Goal: Task Accomplishment & Management: Manage account settings

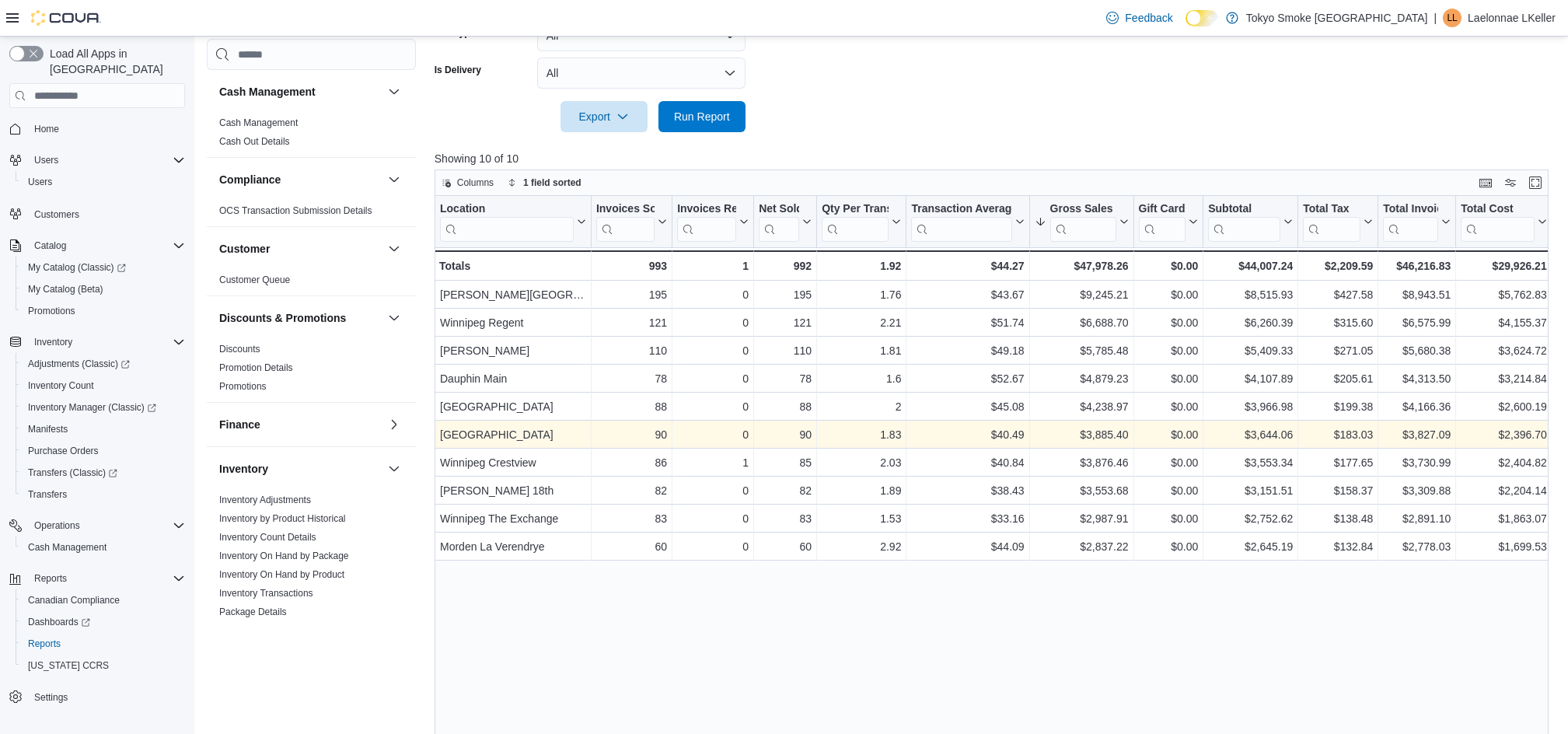
scroll to position [103, 0]
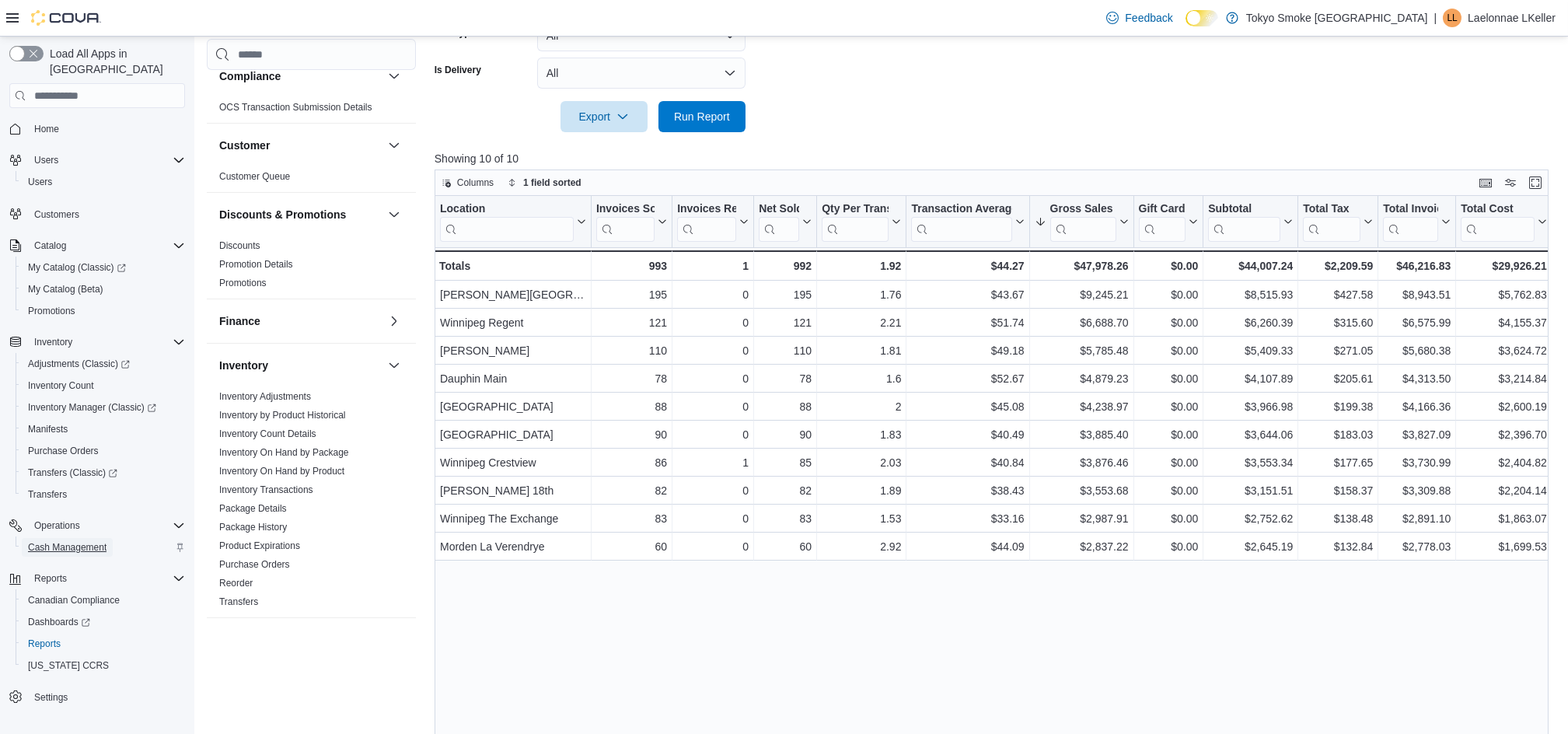
click at [103, 541] on span "Cash Management" at bounding box center [67, 547] width 78 height 12
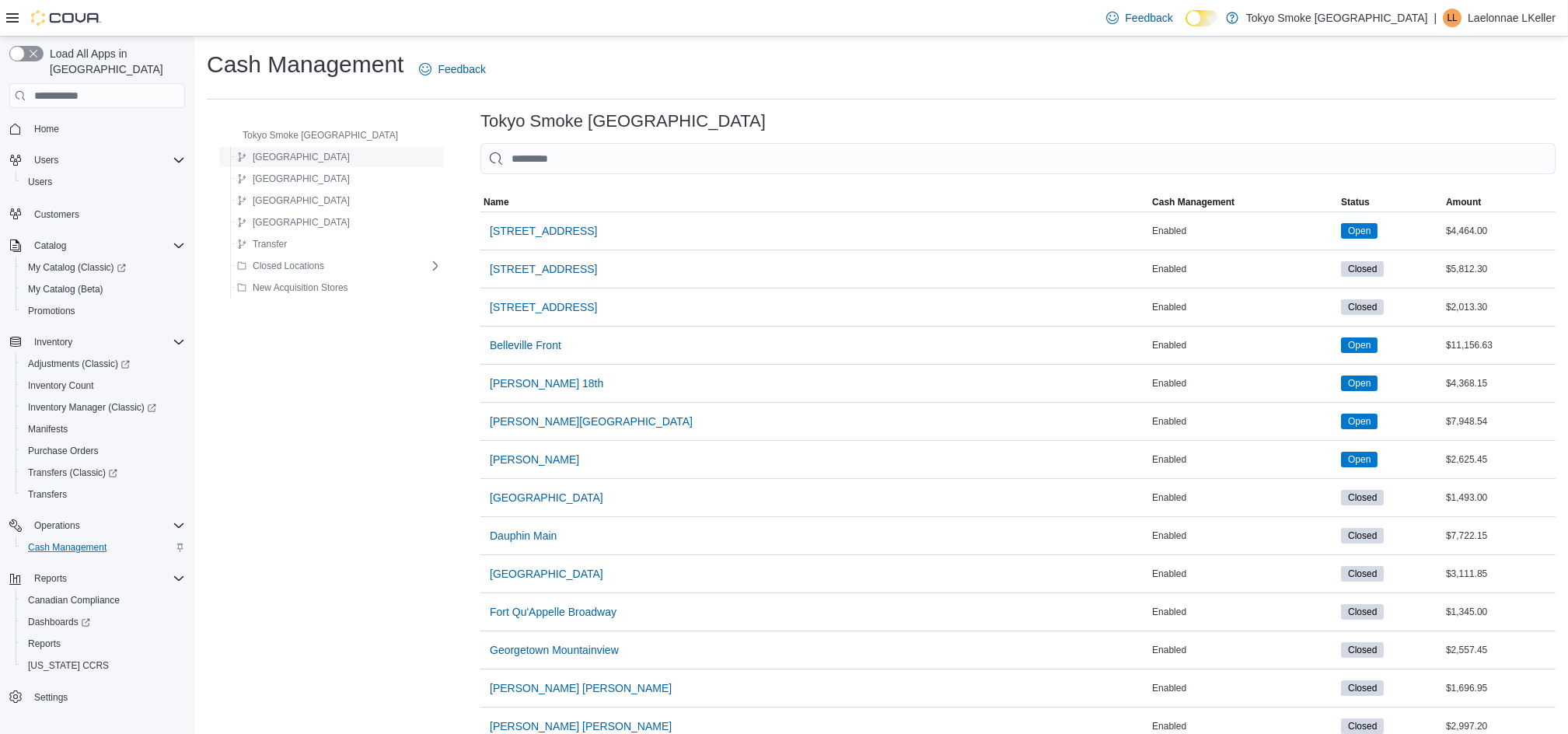
click at [284, 153] on span "Manitoba" at bounding box center [302, 157] width 97 height 12
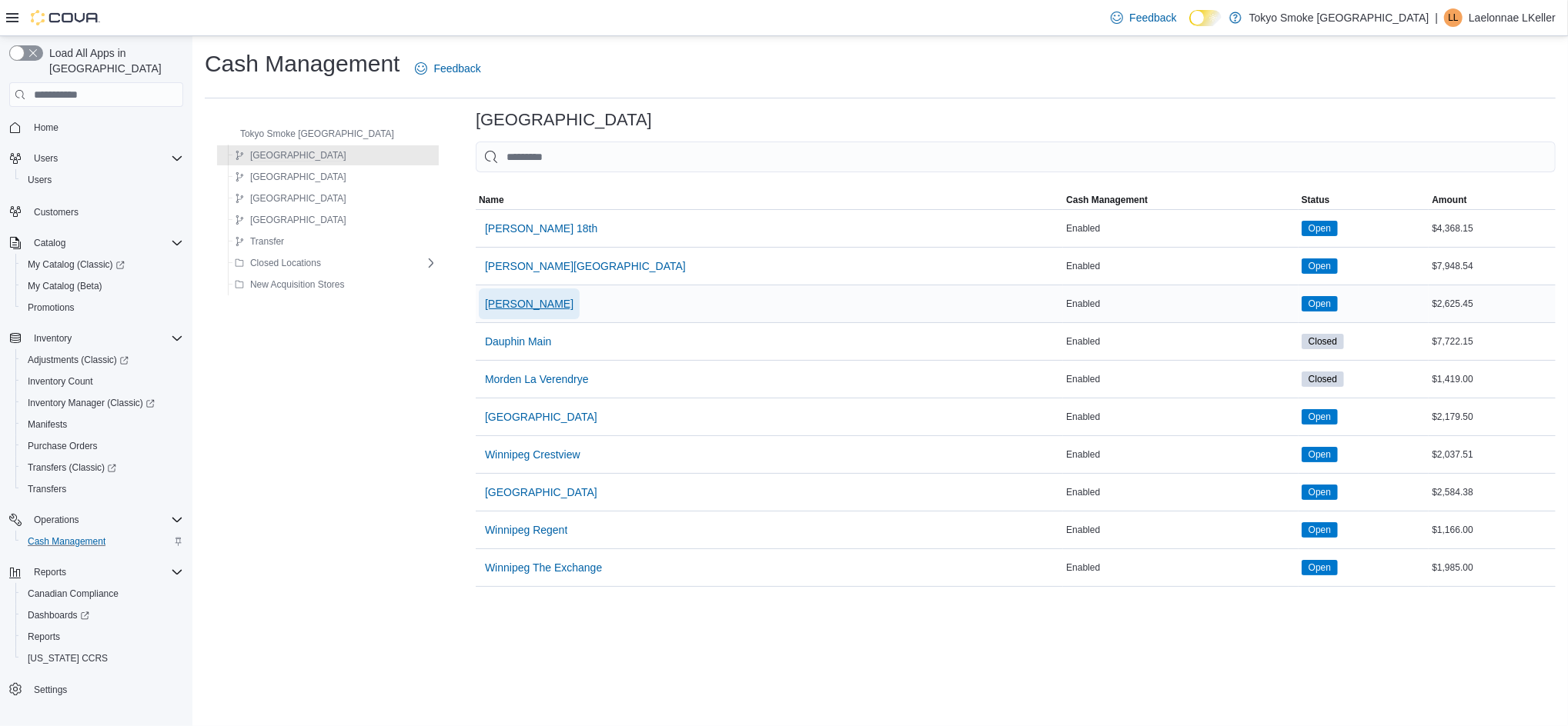
click at [508, 300] on span "Brandon Victoria" at bounding box center [529, 304] width 89 height 15
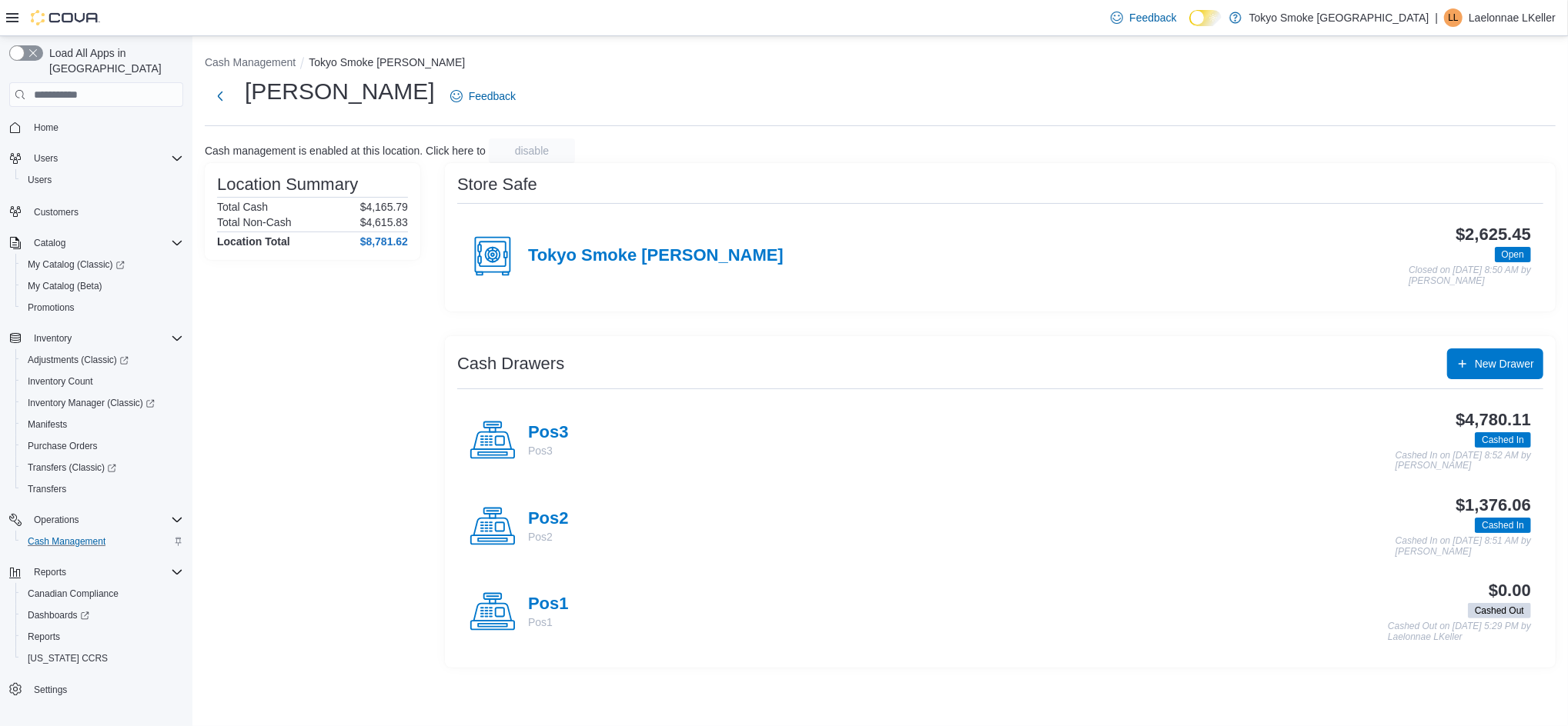
drag, startPoint x: 550, startPoint y: 430, endPoint x: 453, endPoint y: 471, distance: 105.3
click at [550, 429] on h4 "Pos3" at bounding box center [548, 432] width 41 height 20
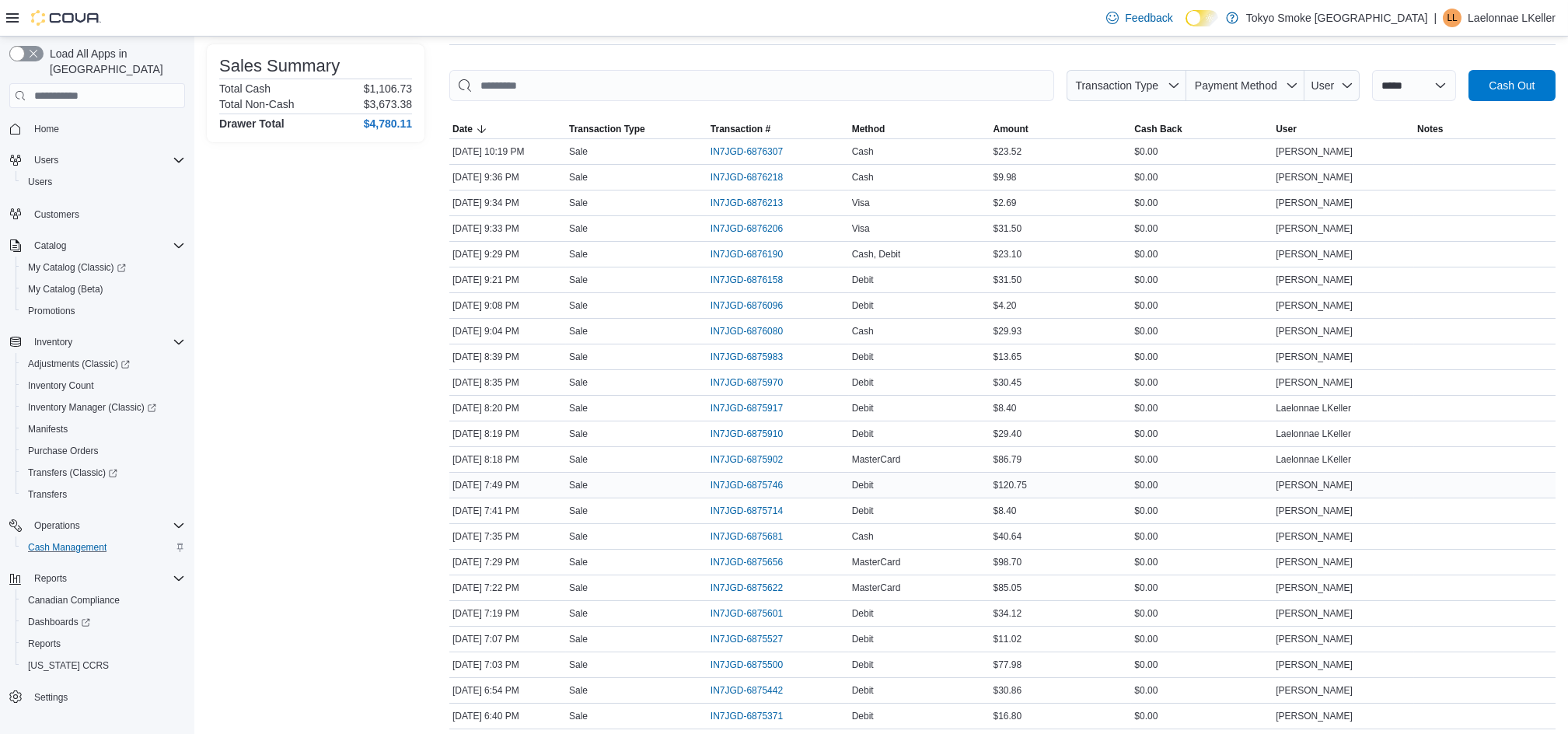
scroll to position [207, 0]
click at [737, 636] on span "IN7JGD-6875527" at bounding box center [747, 638] width 73 height 12
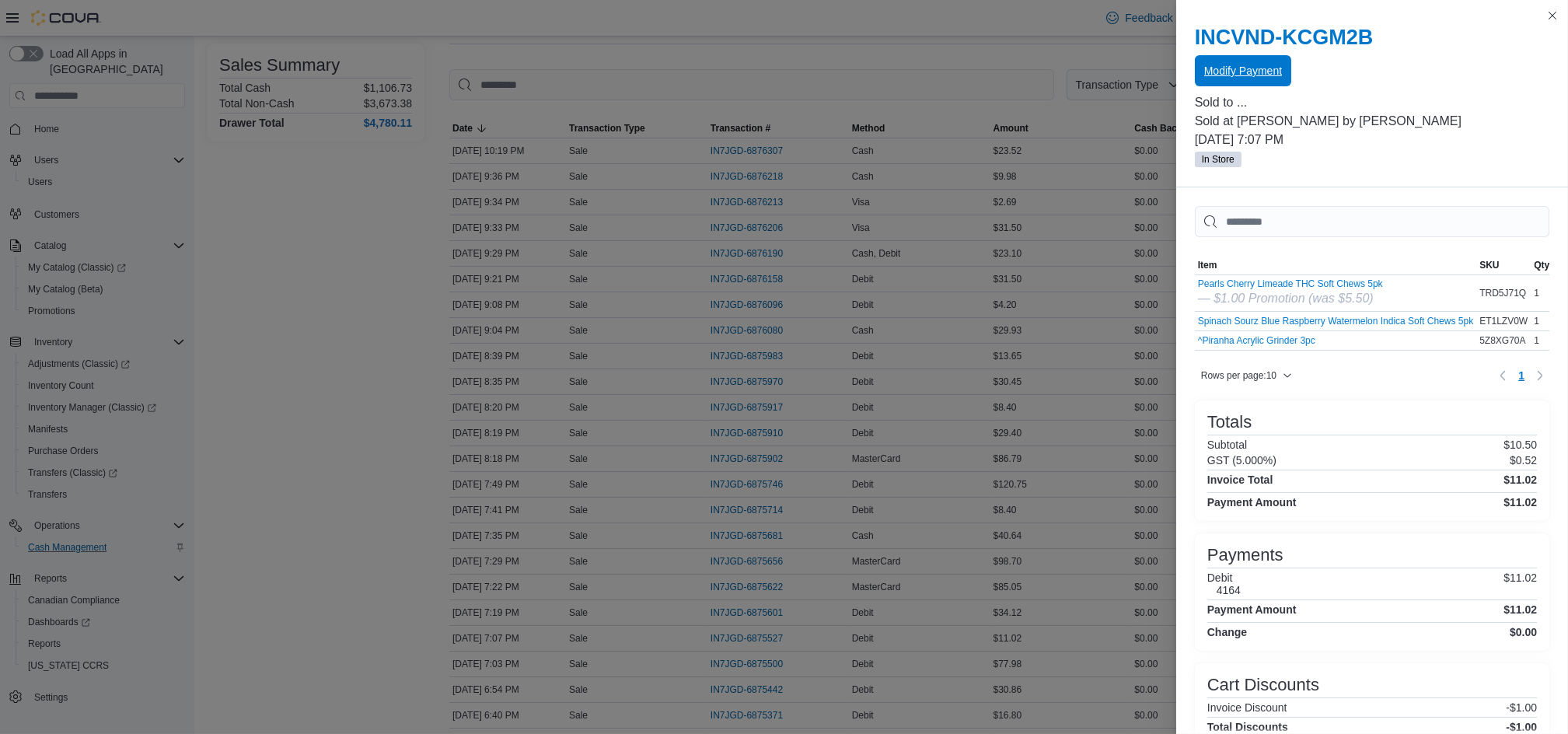
click at [1241, 74] on span "Modify Payment" at bounding box center [1243, 71] width 77 height 15
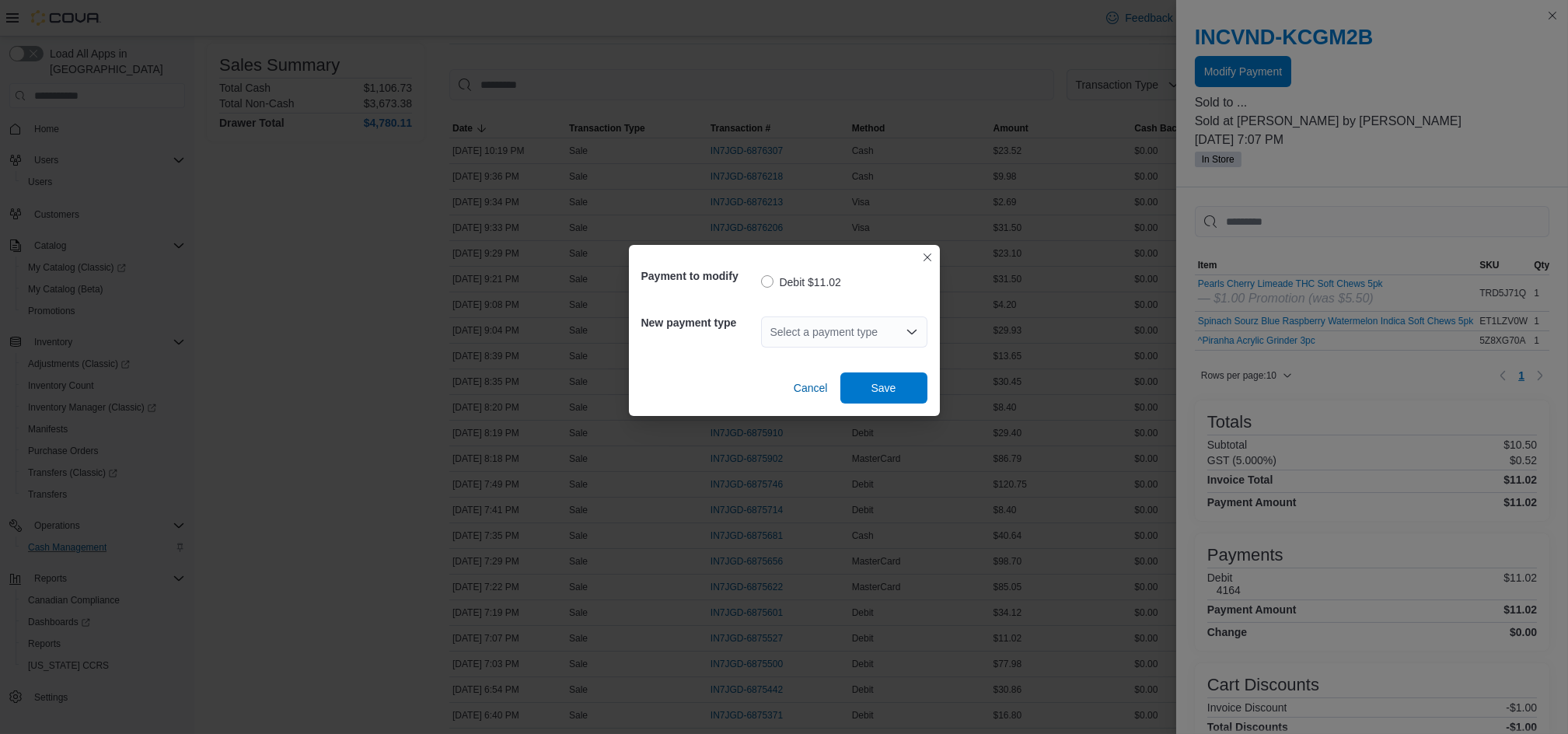
click at [827, 333] on div "Select a payment type" at bounding box center [845, 332] width 166 height 31
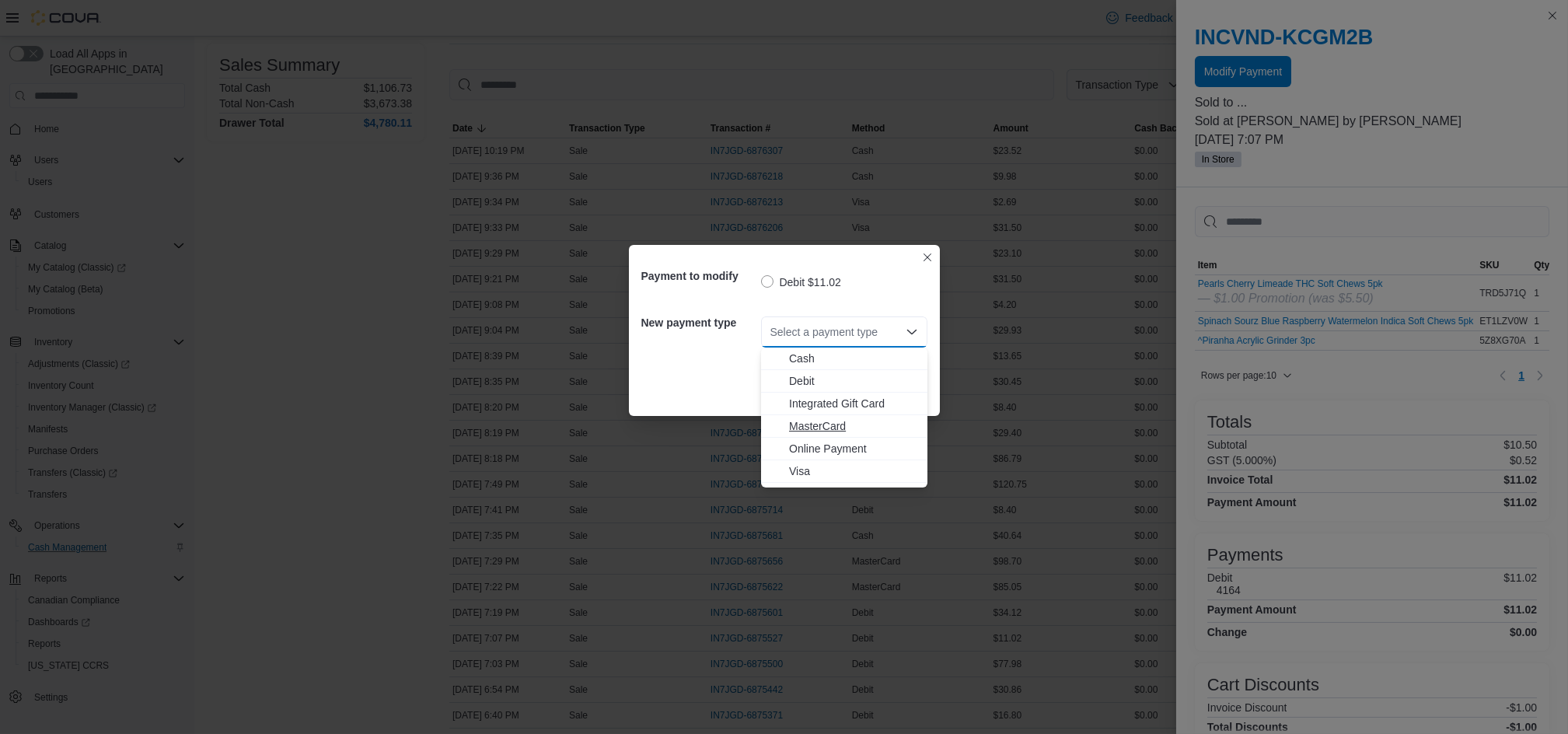
click at [813, 424] on span "MasterCard" at bounding box center [853, 426] width 129 height 15
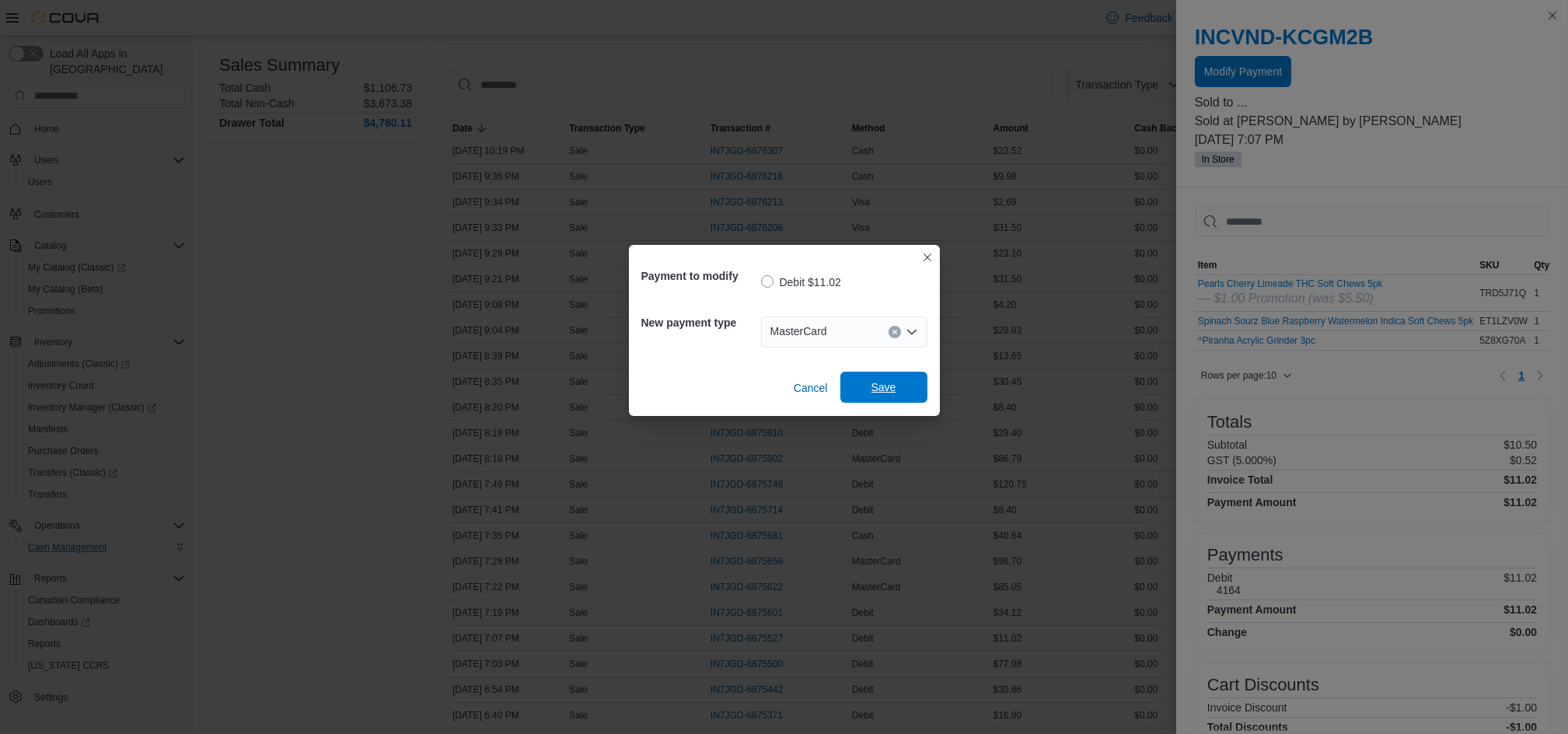
click at [888, 376] on span "Save" at bounding box center [885, 387] width 69 height 31
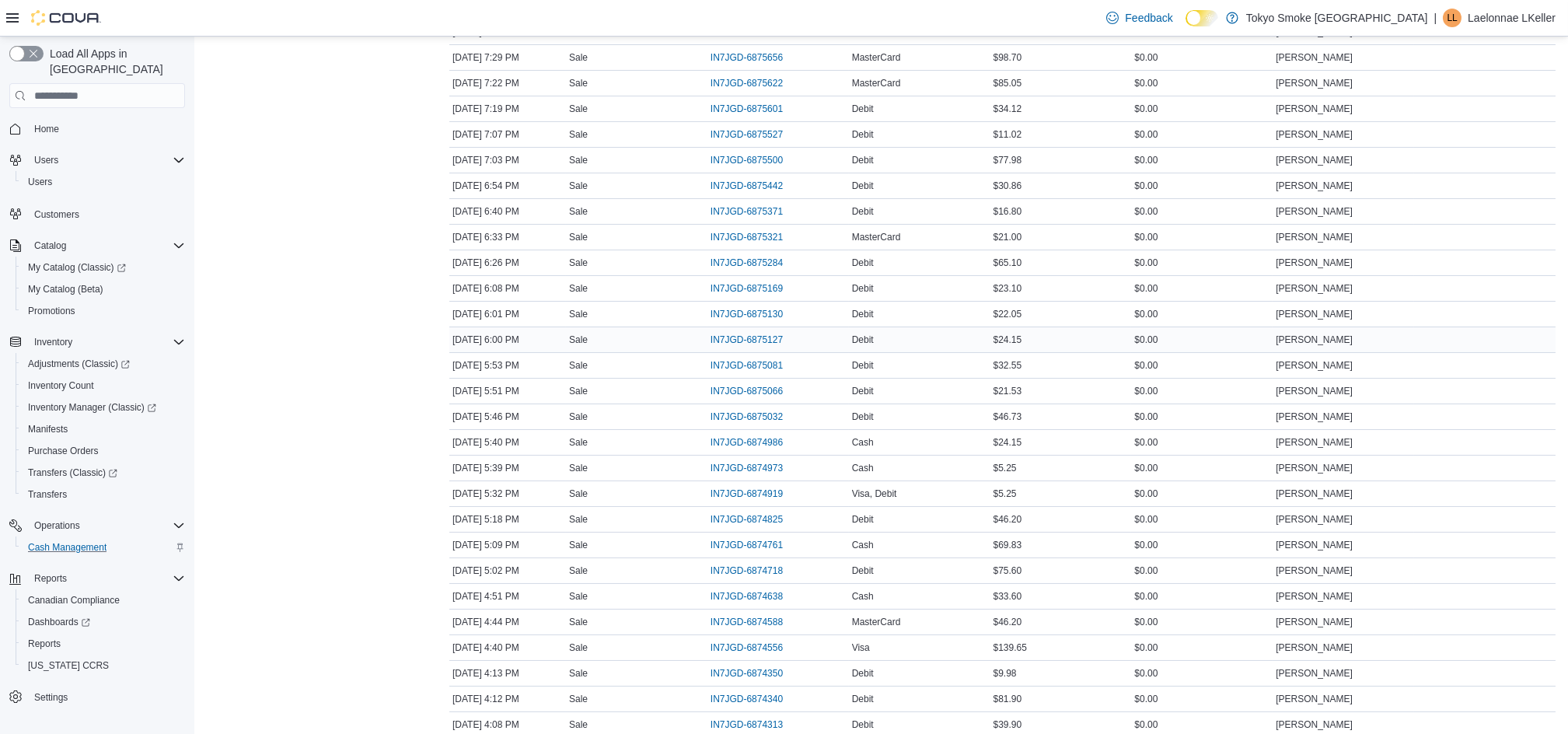
scroll to position [725, 0]
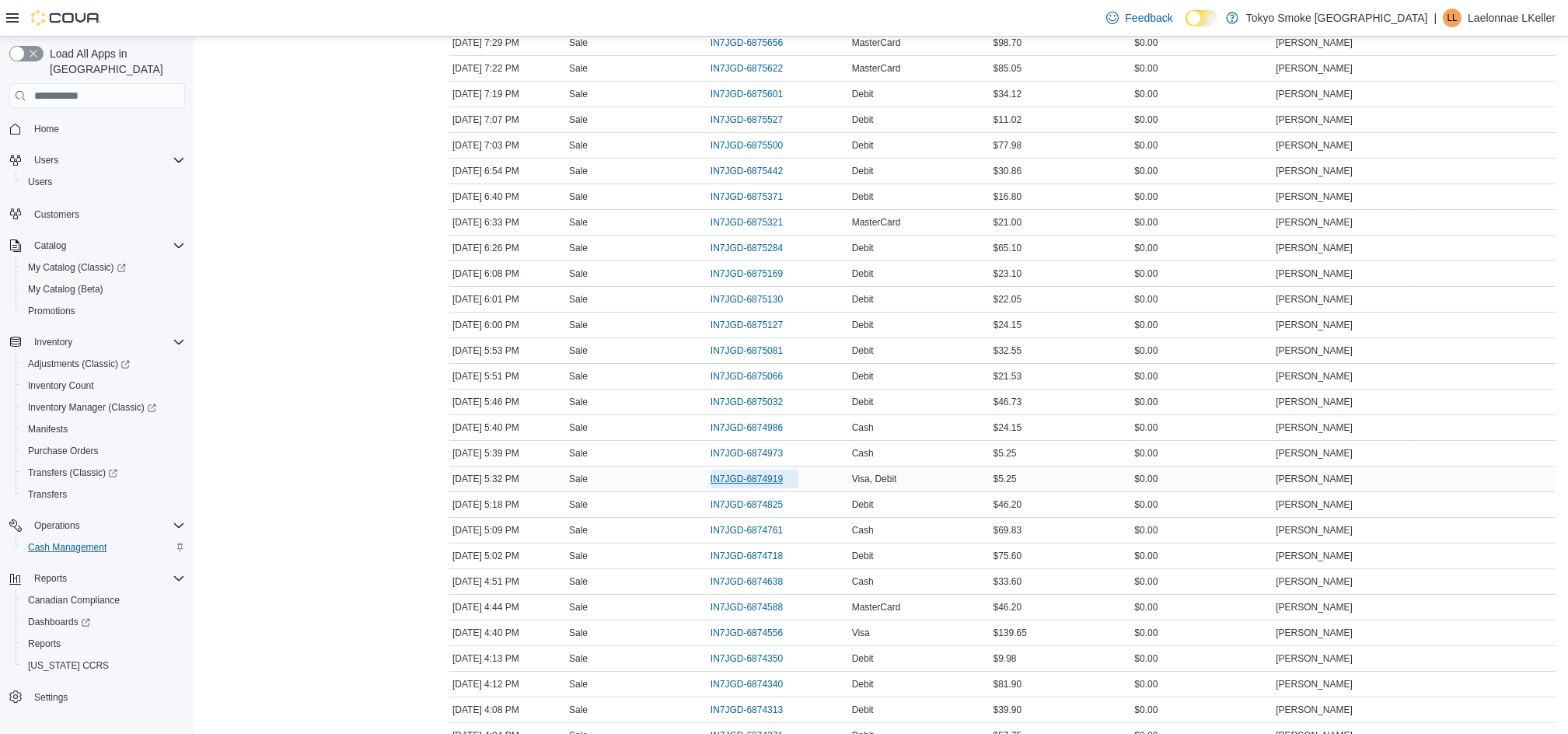
click at [754, 476] on span "IN7JGD-6874919" at bounding box center [747, 478] width 73 height 12
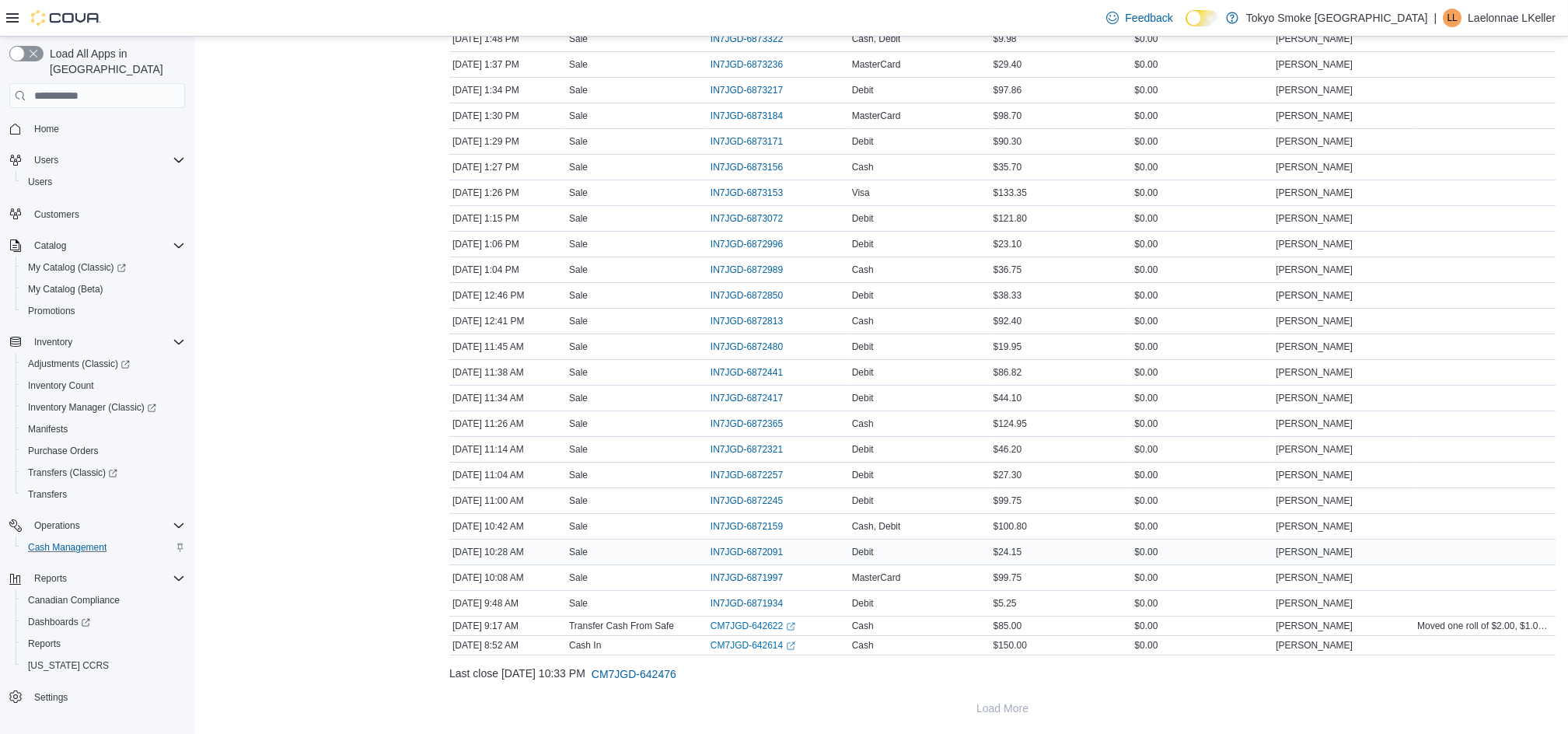
scroll to position [2045, 0]
click at [752, 598] on span "IN7JGD-6871934" at bounding box center [747, 600] width 73 height 12
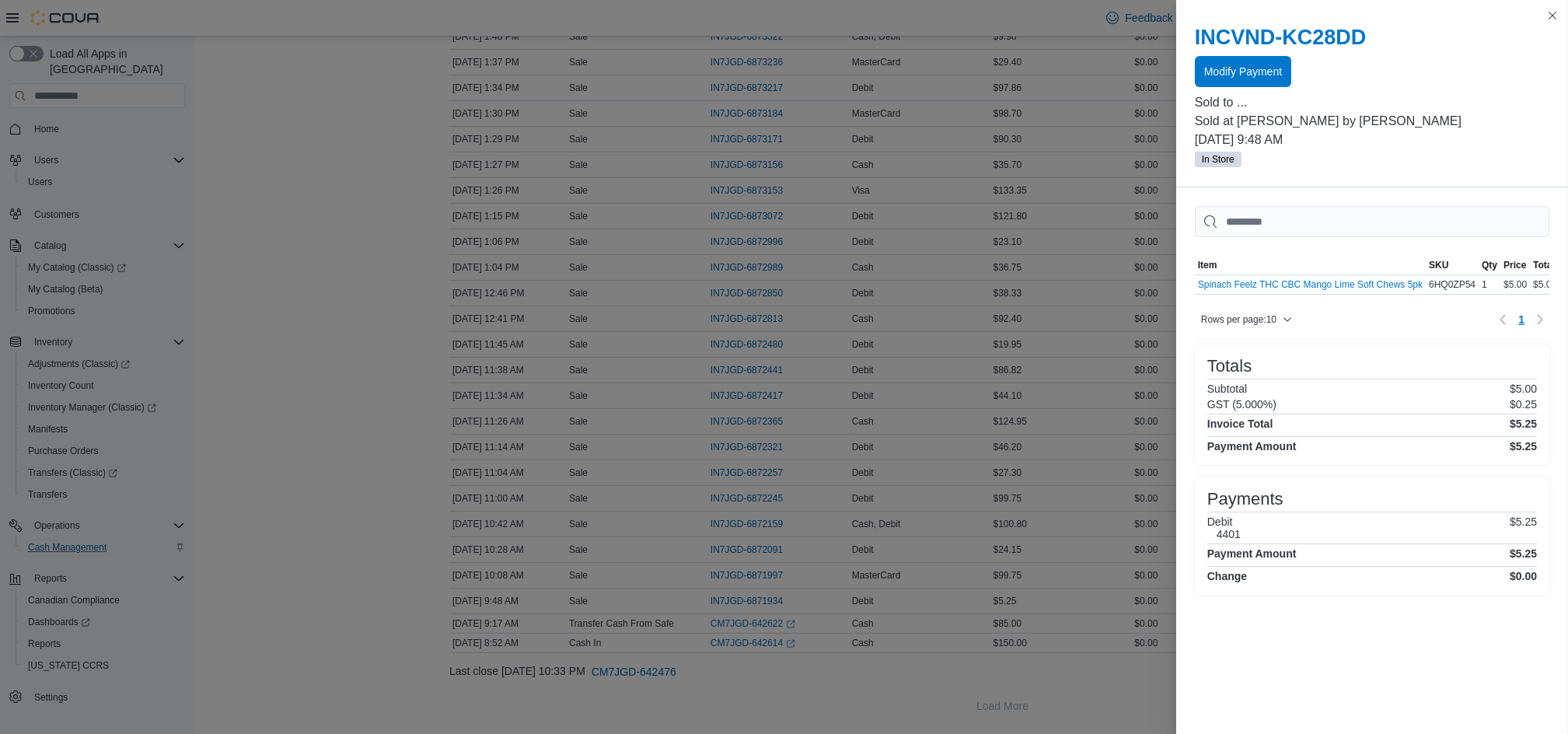
click at [1186, 77] on div "INCVND-KC28DD Modify Payment Sold to ... Sold at Brandon Victoria by Sabbir Hos…" at bounding box center [1372, 97] width 392 height 181
click at [1207, 73] on span "Modify Payment" at bounding box center [1243, 71] width 77 height 15
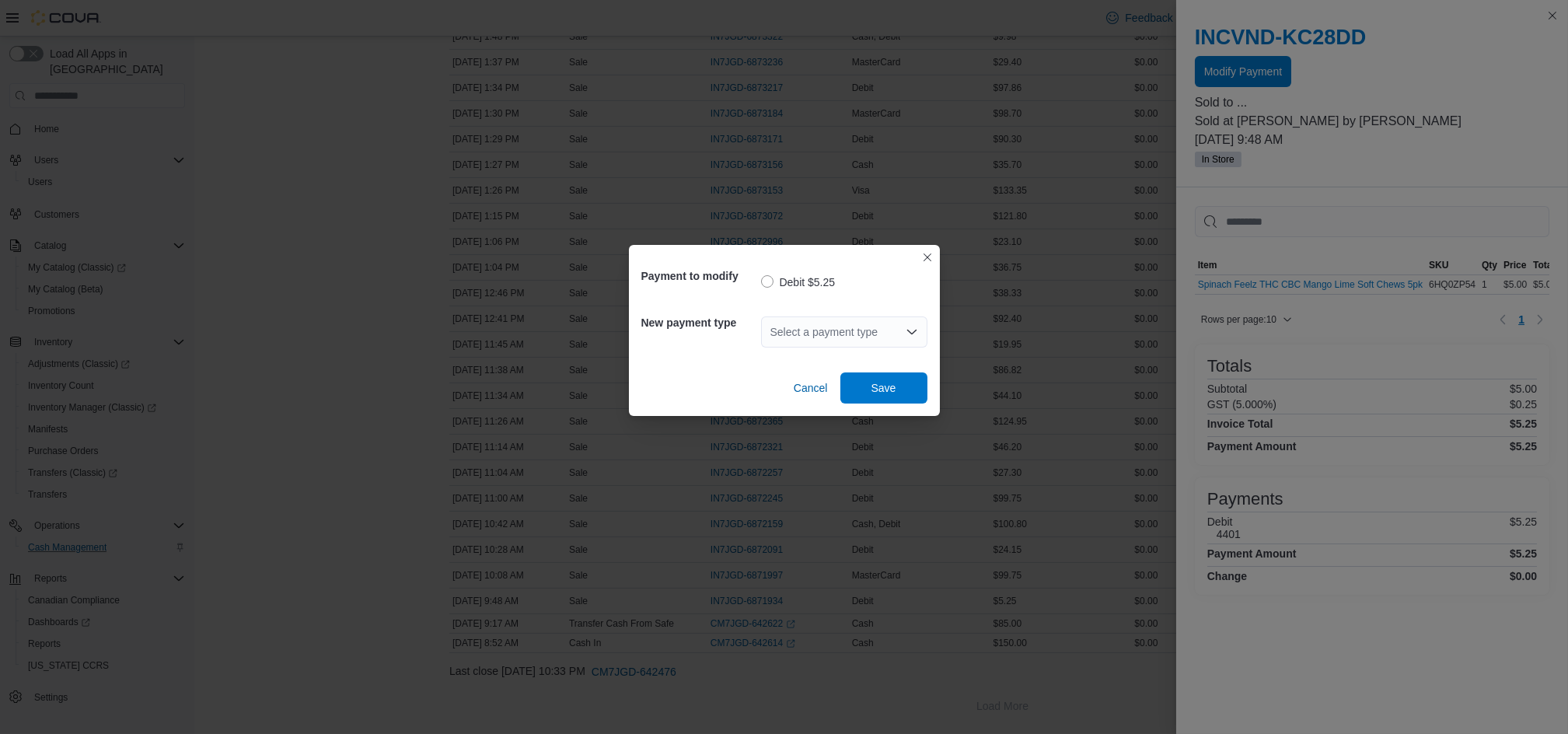
click at [810, 339] on div "Select a payment type" at bounding box center [845, 332] width 166 height 31
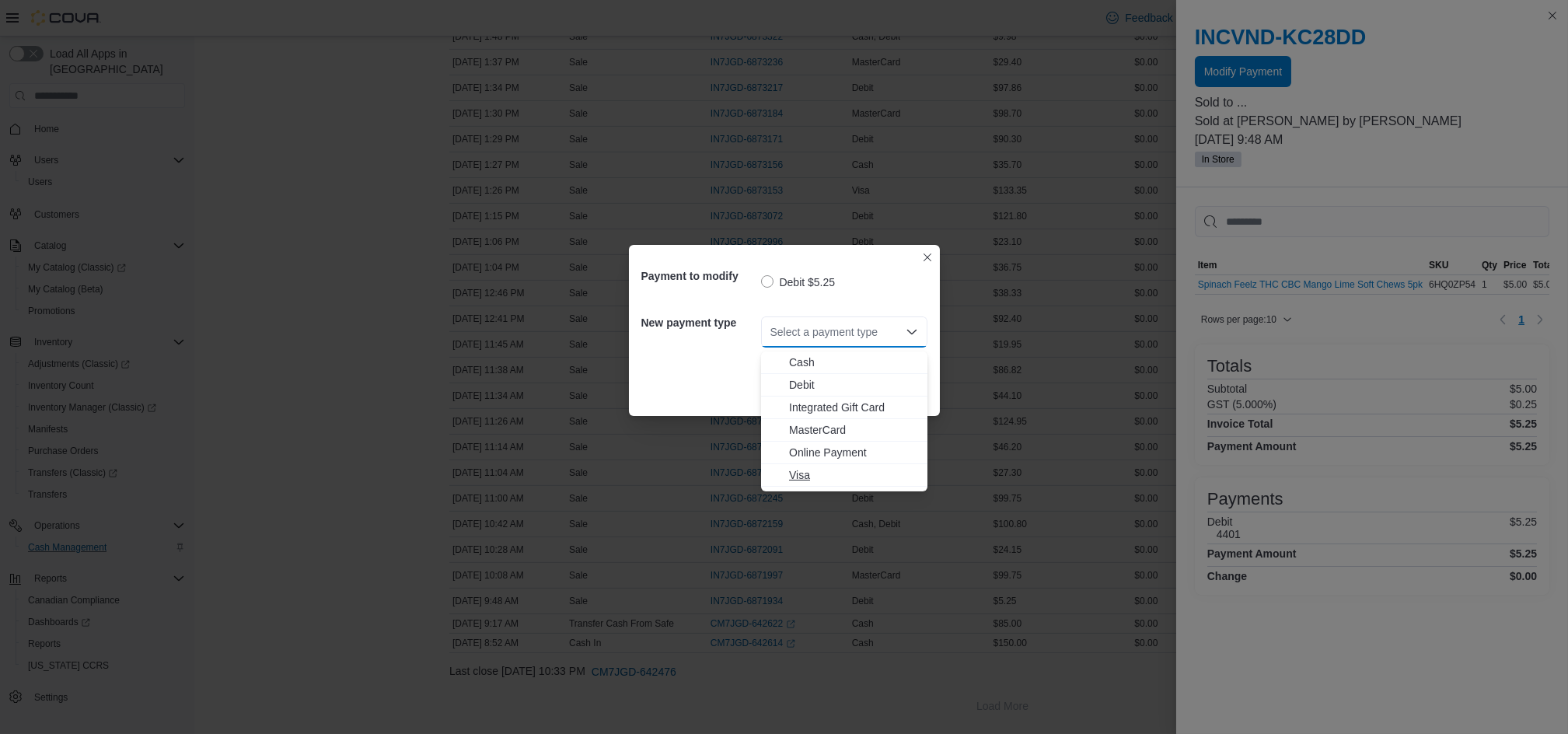
click at [801, 473] on span "Visa" at bounding box center [853, 475] width 129 height 15
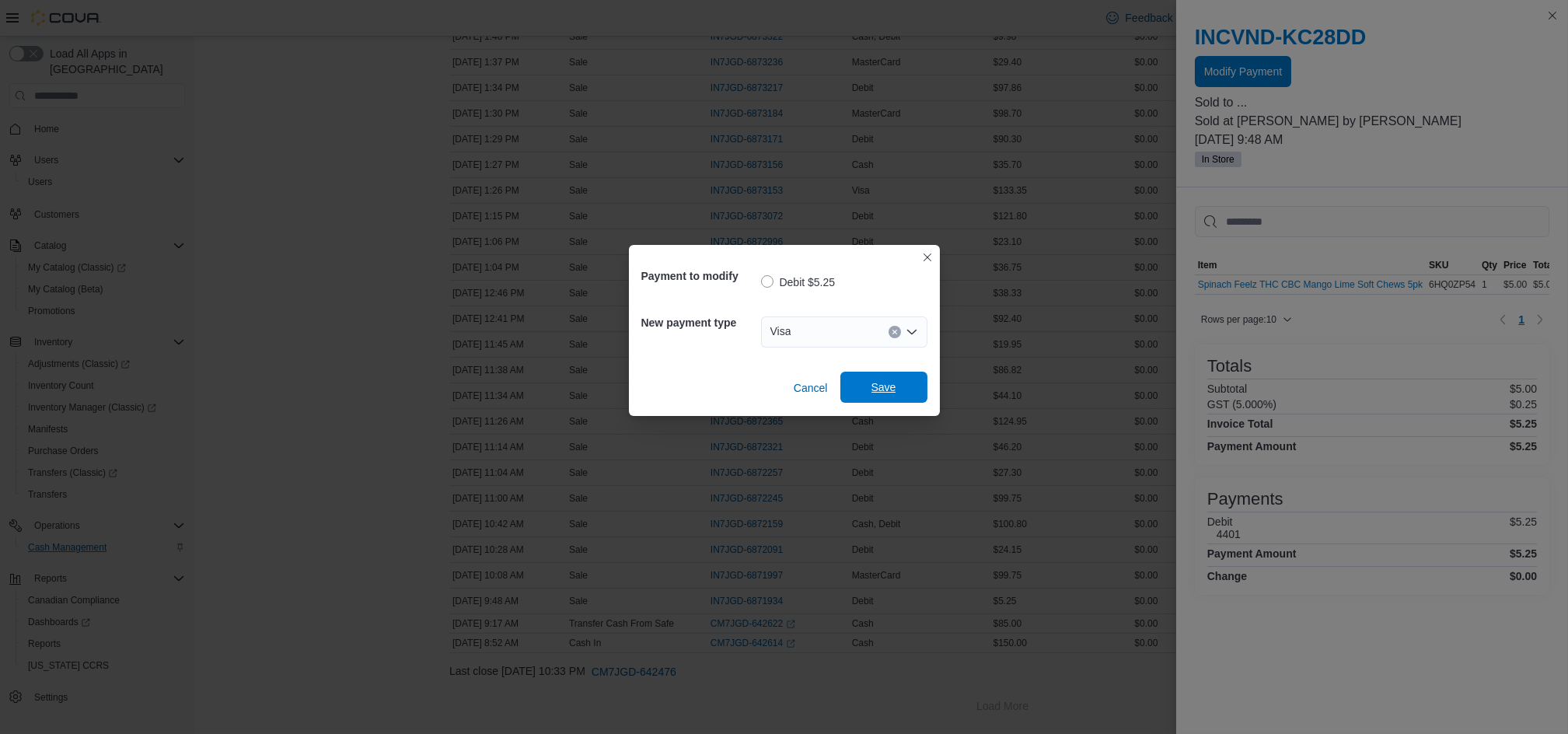
click at [876, 389] on span "Save" at bounding box center [884, 388] width 25 height 15
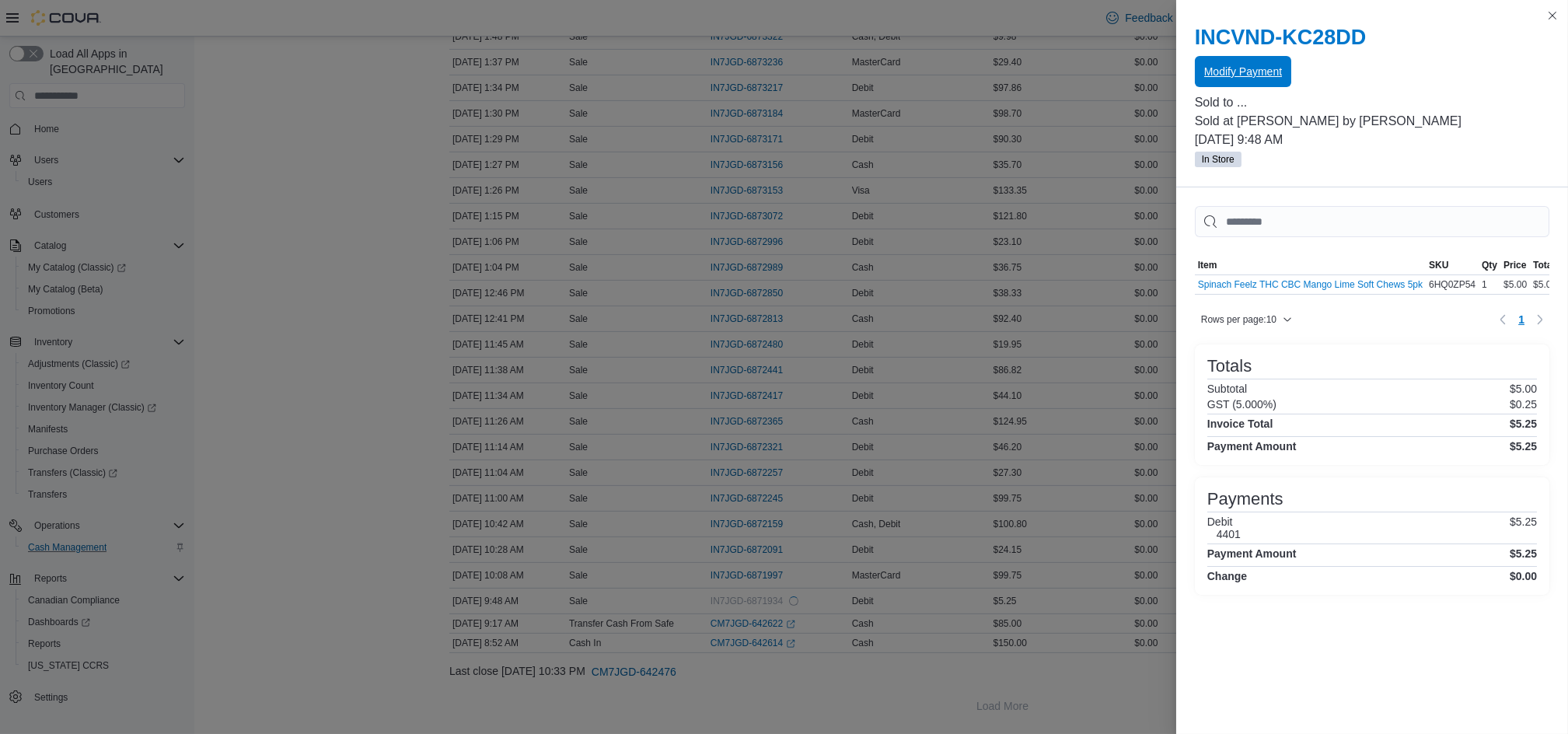
scroll to position [0, 0]
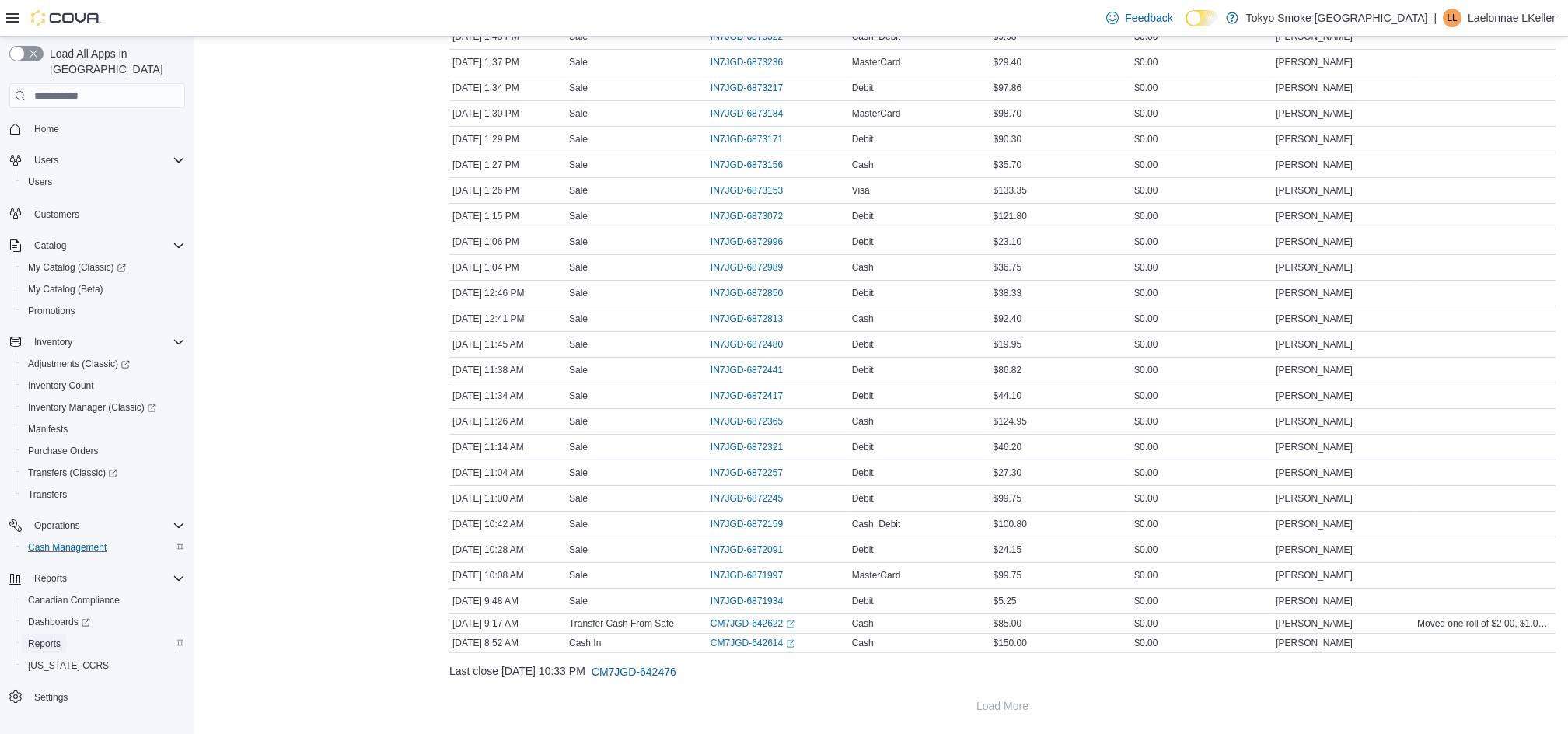
click at [40, 638] on span "Reports" at bounding box center [44, 643] width 32 height 12
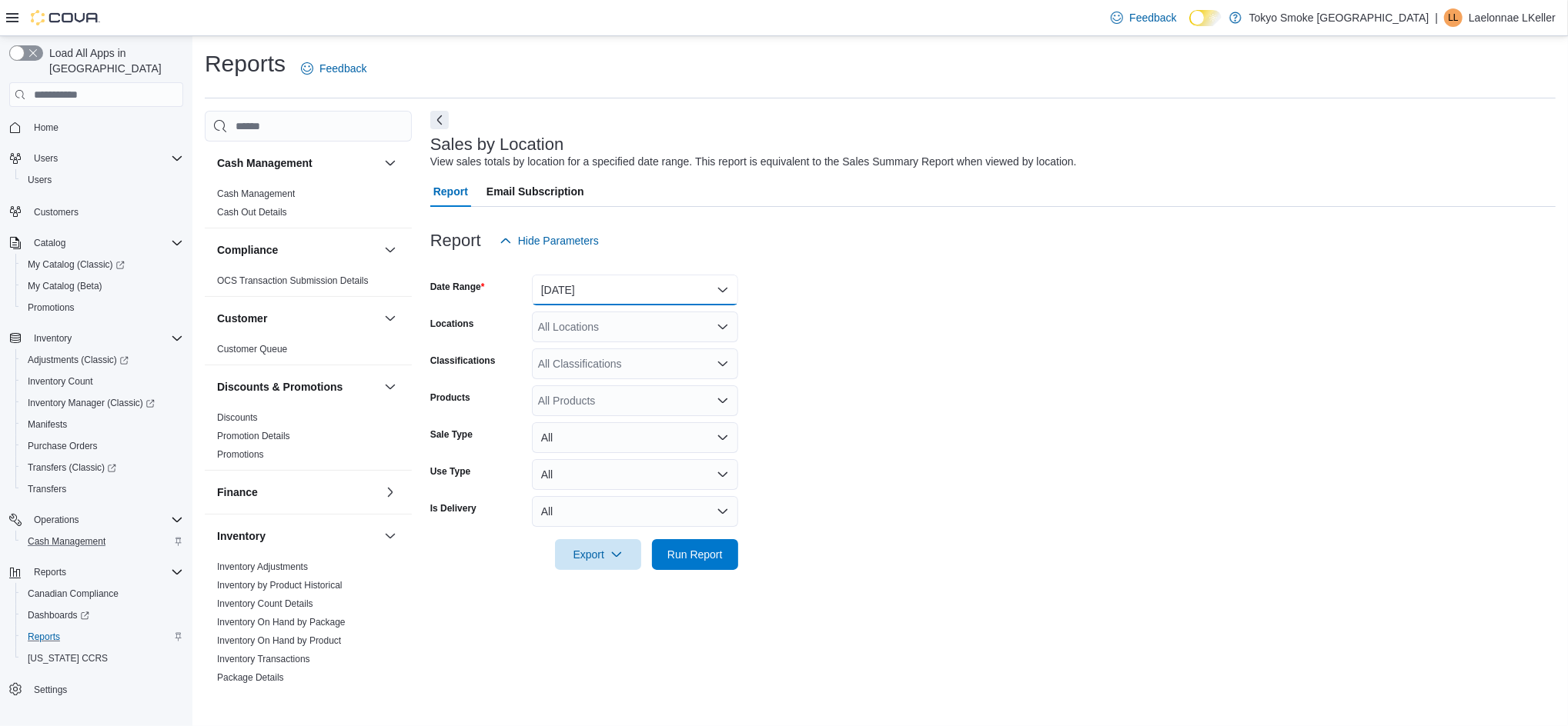
click at [563, 293] on button "Yesterday" at bounding box center [635, 290] width 206 height 31
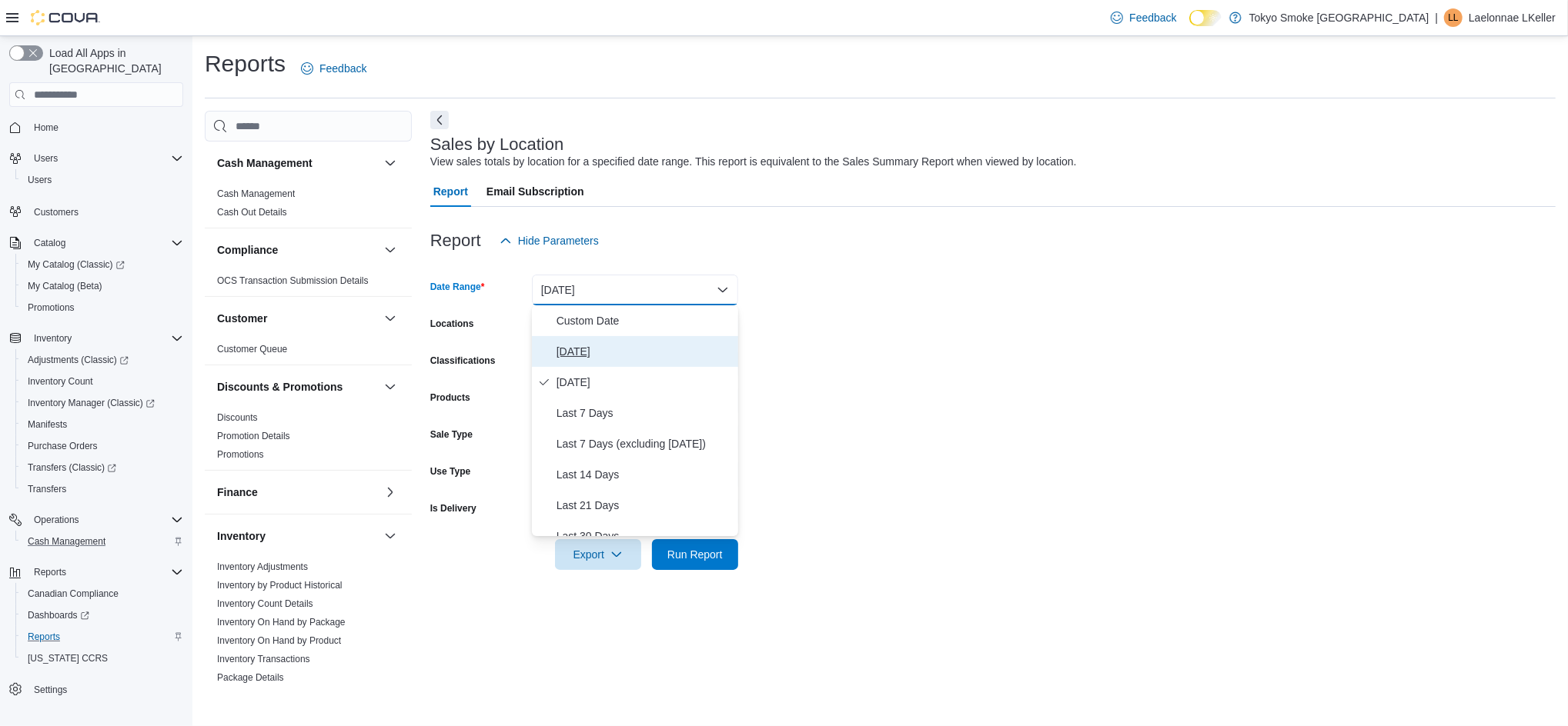
click at [581, 339] on button "Today" at bounding box center [635, 351] width 206 height 31
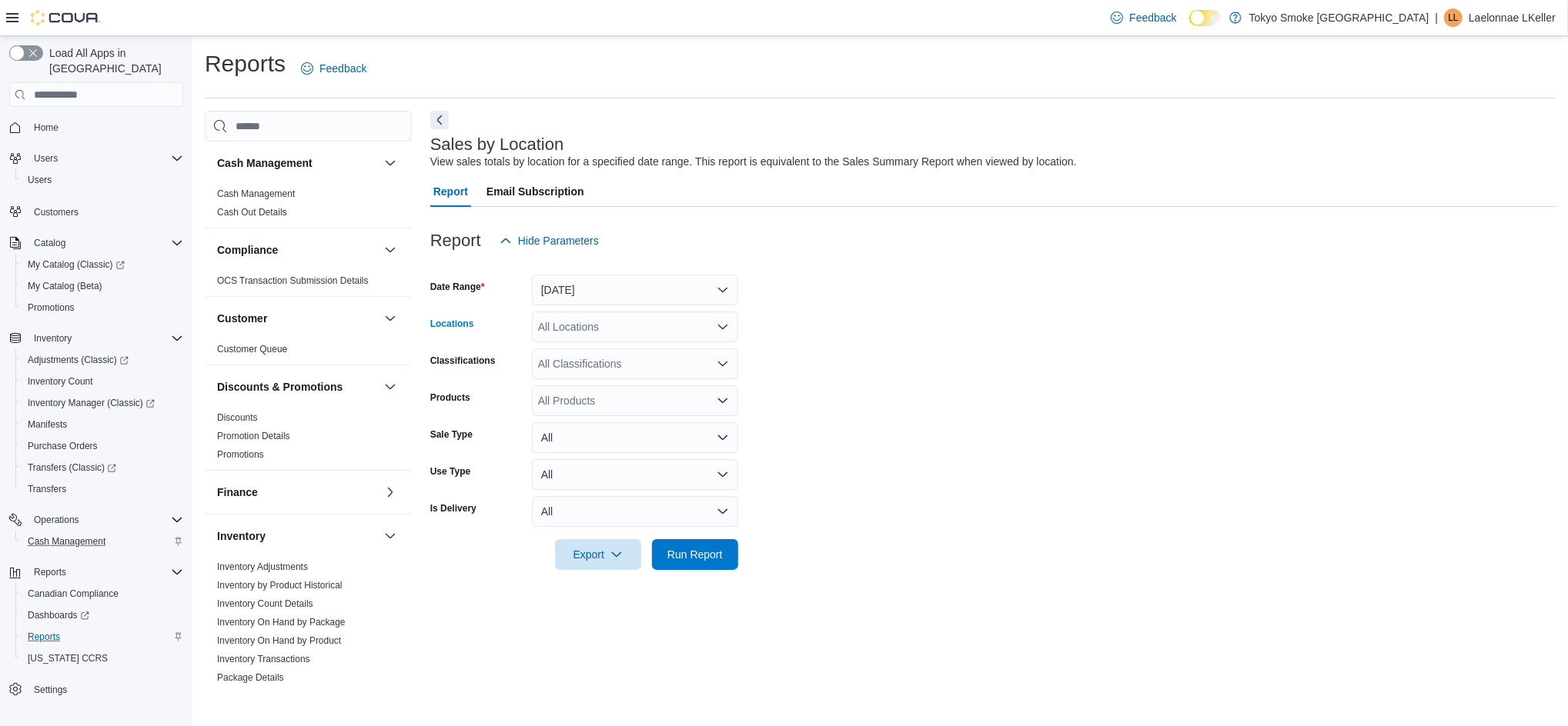
click at [588, 328] on div "All Locations" at bounding box center [635, 327] width 206 height 31
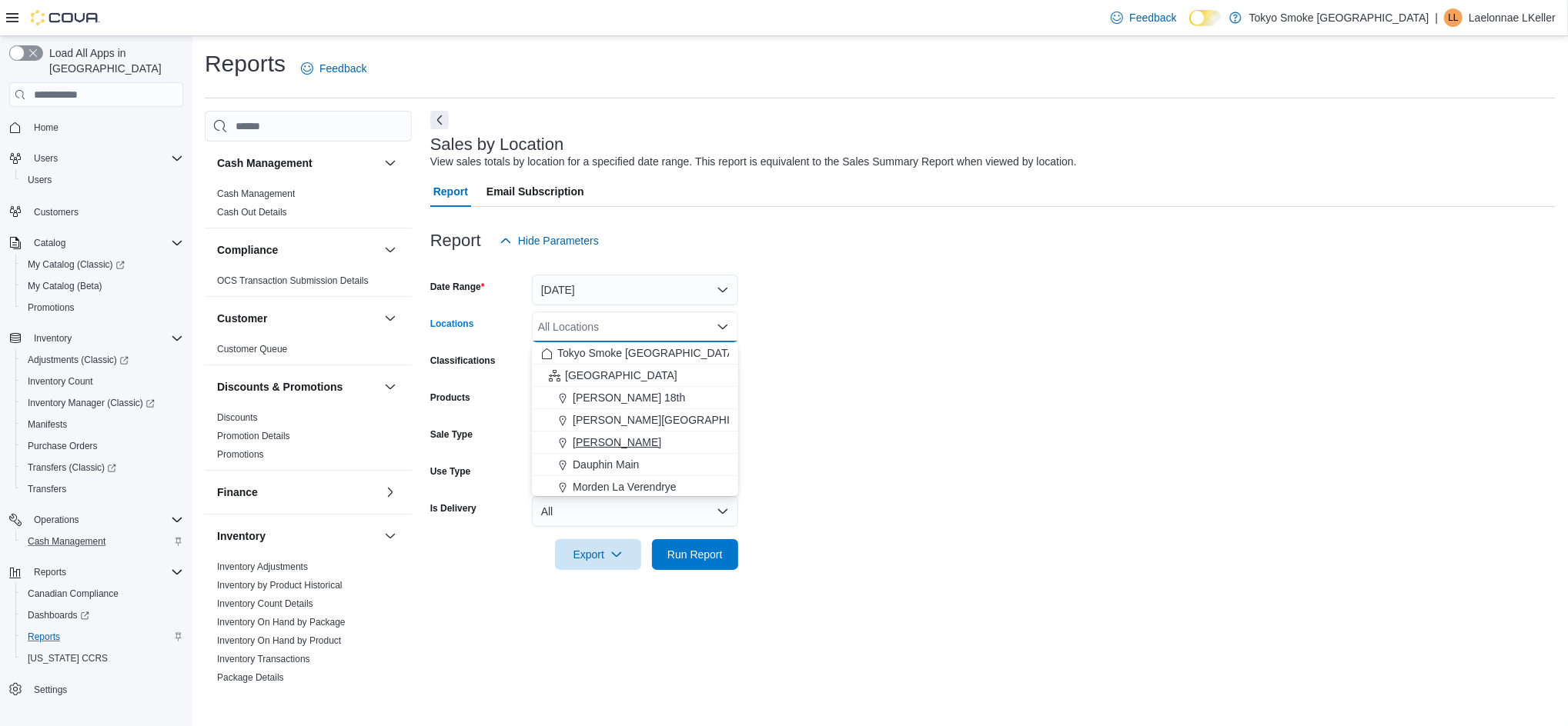
click at [616, 435] on span "Brandon Victoria" at bounding box center [617, 442] width 89 height 15
click at [710, 554] on span "Run Report" at bounding box center [694, 554] width 56 height 15
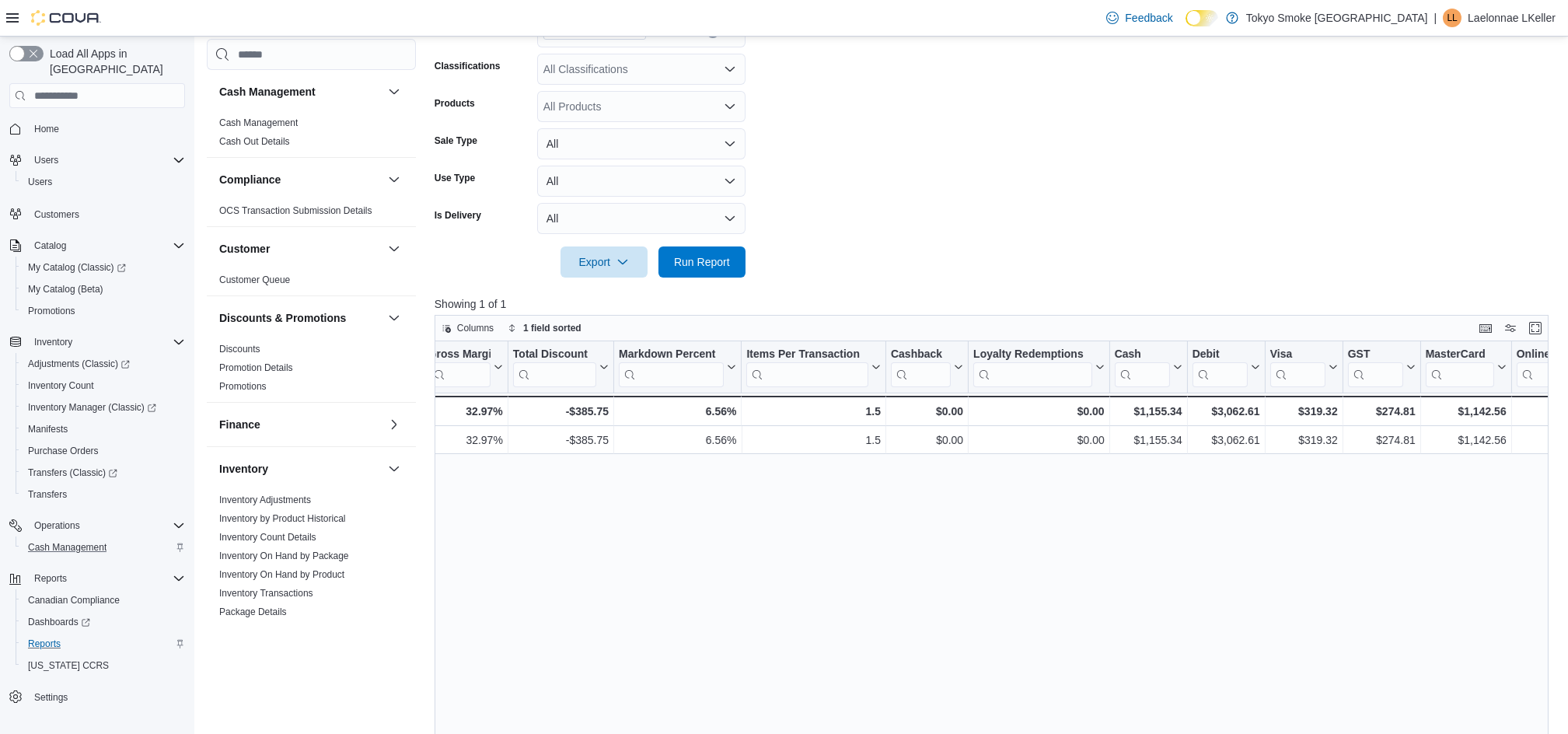
scroll to position [271, 0]
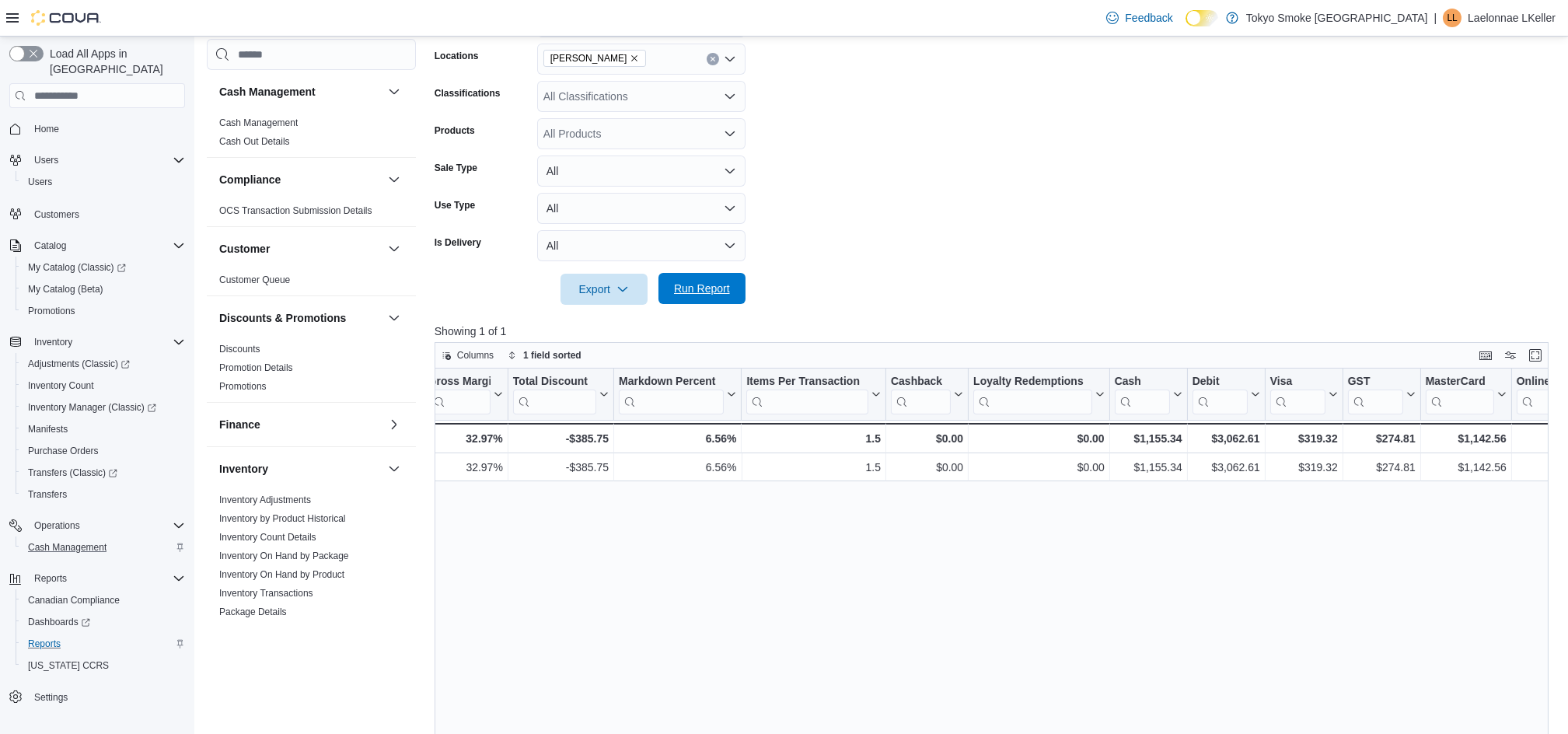
click at [711, 288] on span "Run Report" at bounding box center [701, 288] width 56 height 15
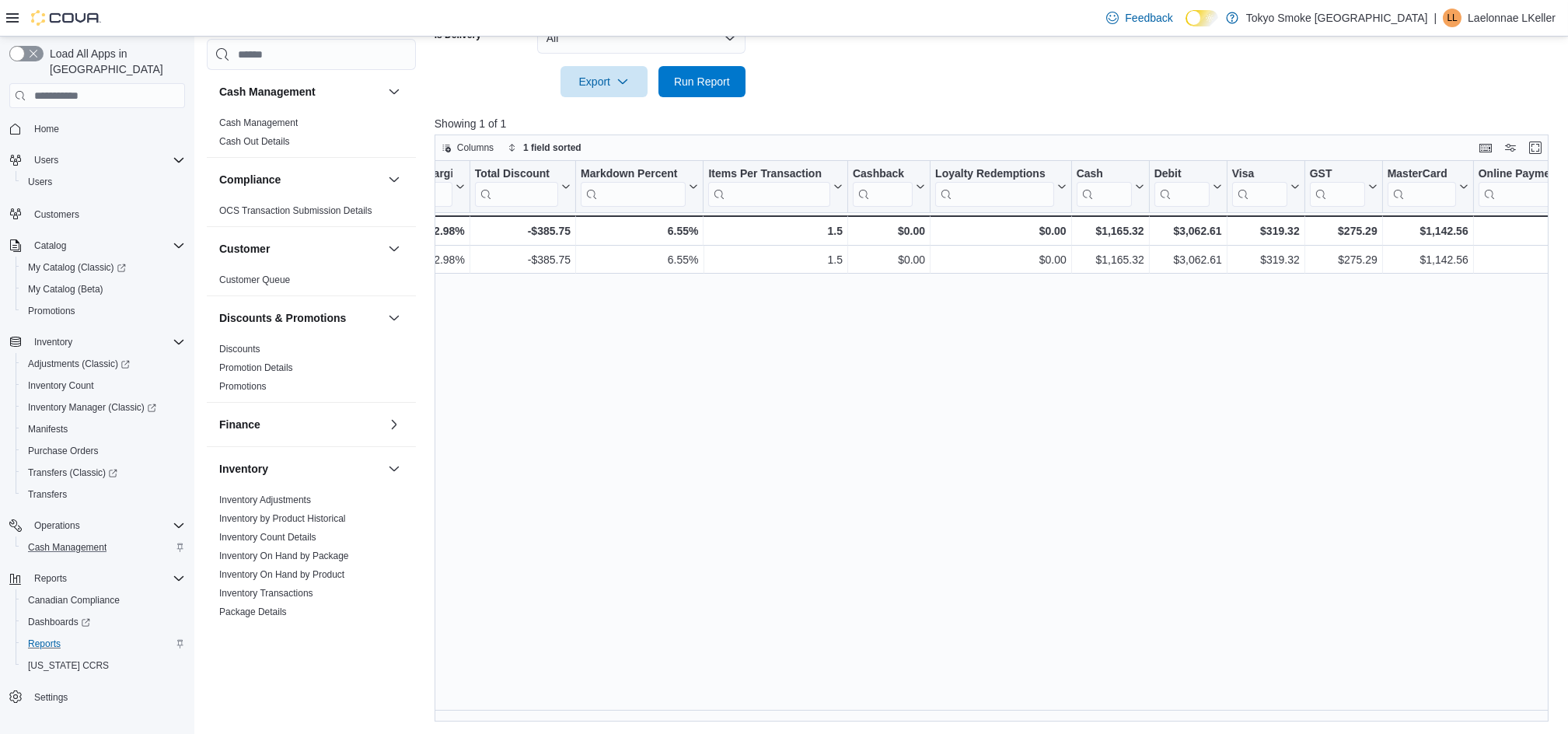
scroll to position [0, 1291]
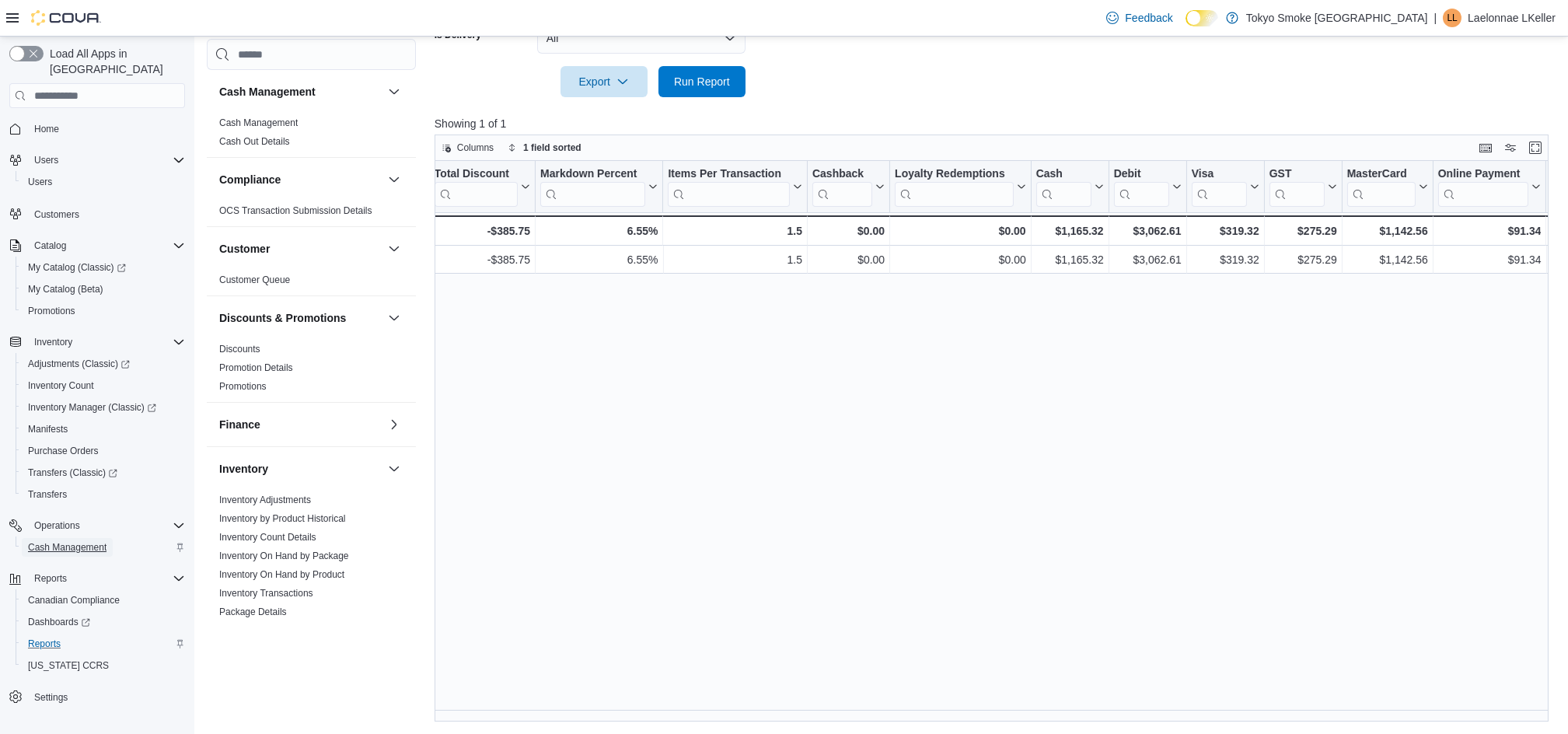
click at [94, 541] on span "Cash Management" at bounding box center [67, 547] width 78 height 12
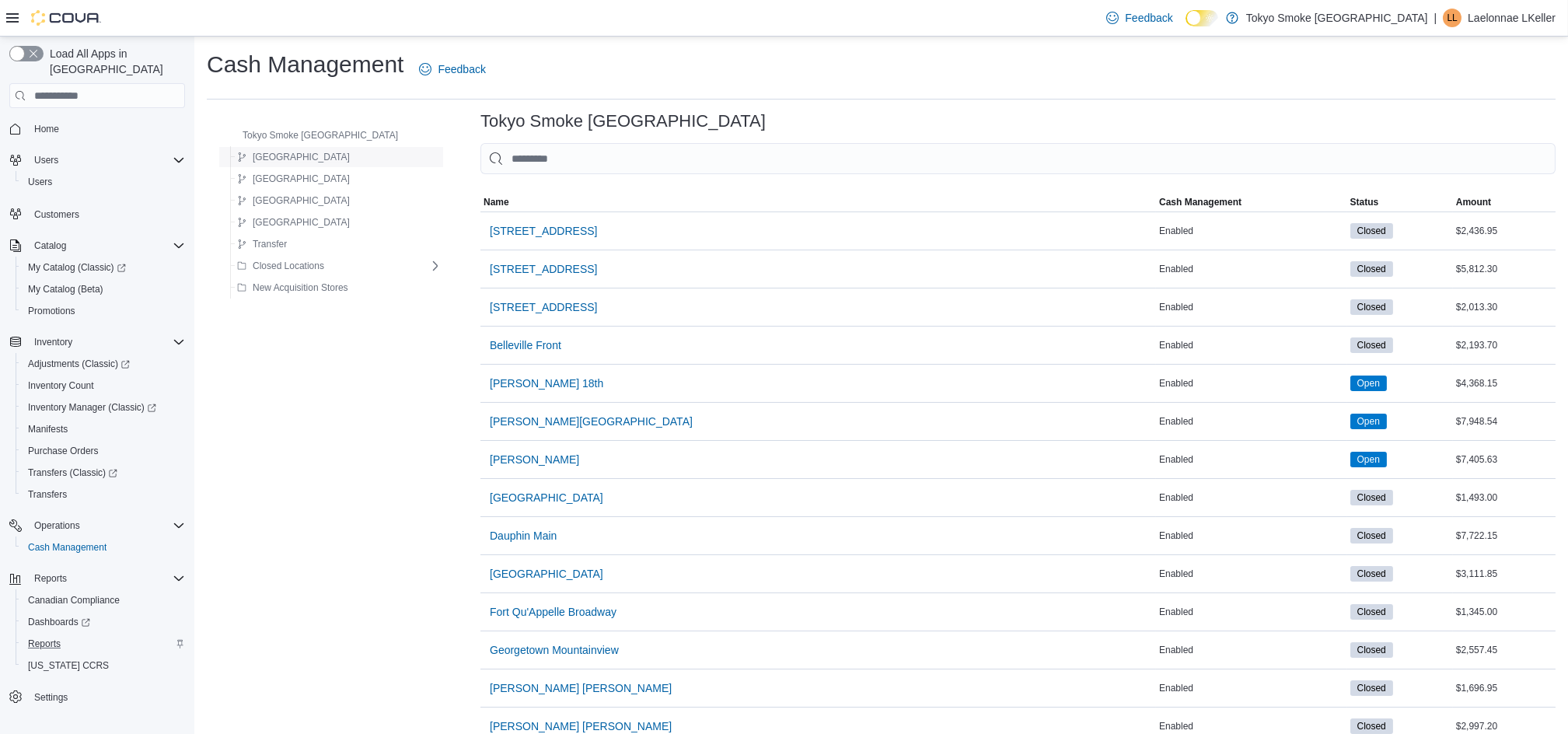
click at [340, 156] on div "Manitoba" at bounding box center [336, 157] width 211 height 19
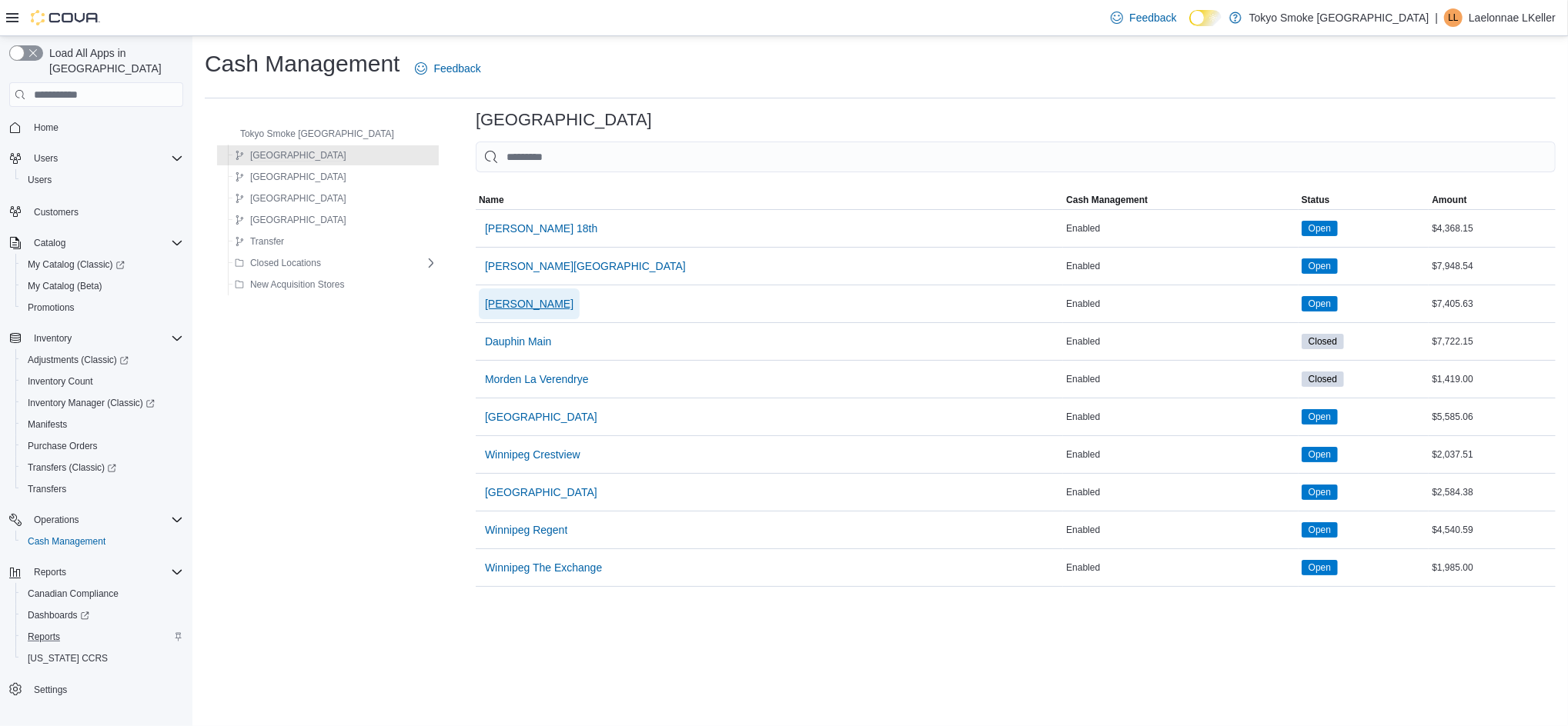
click at [512, 297] on span "Brandon Victoria" at bounding box center [529, 304] width 89 height 15
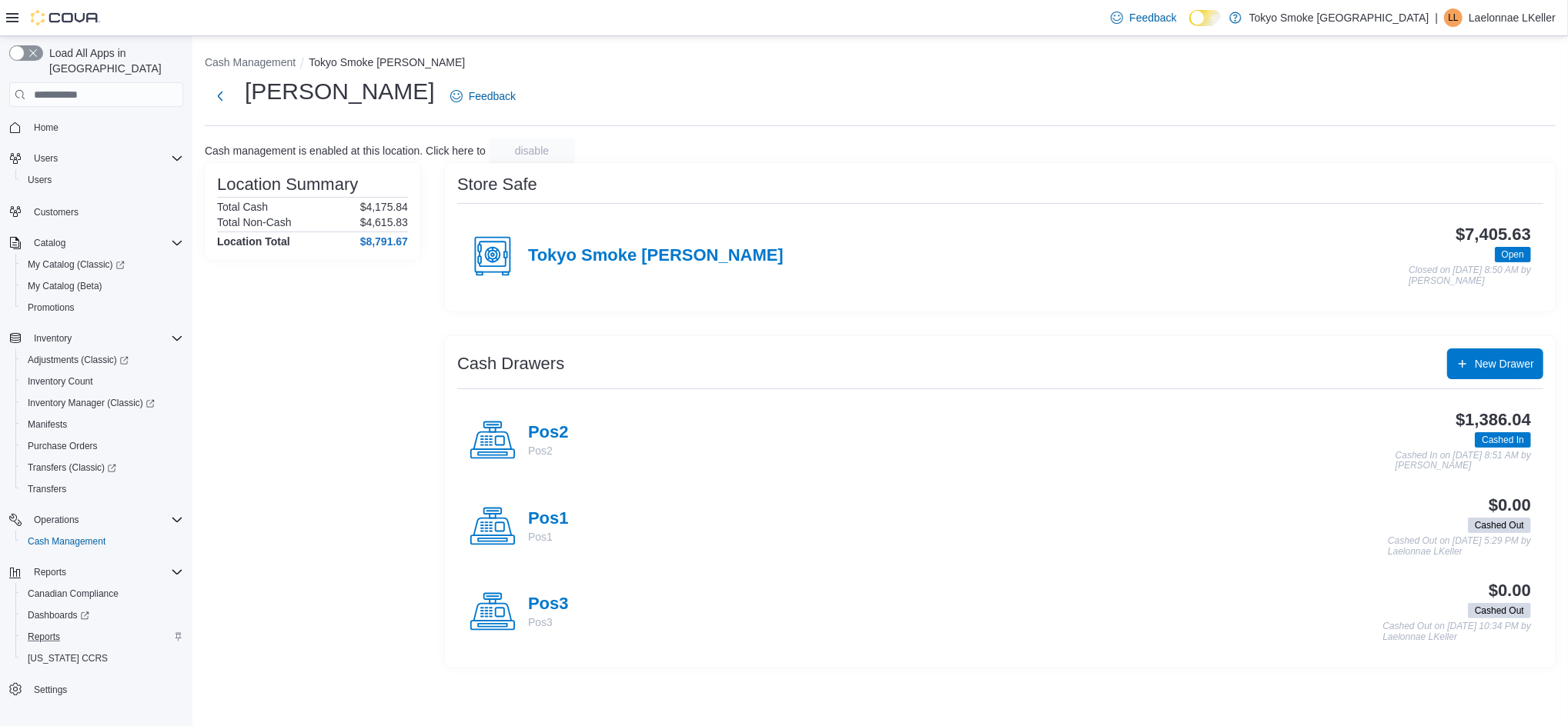
click at [542, 421] on div "Pos2 Pos2" at bounding box center [519, 440] width 99 height 46
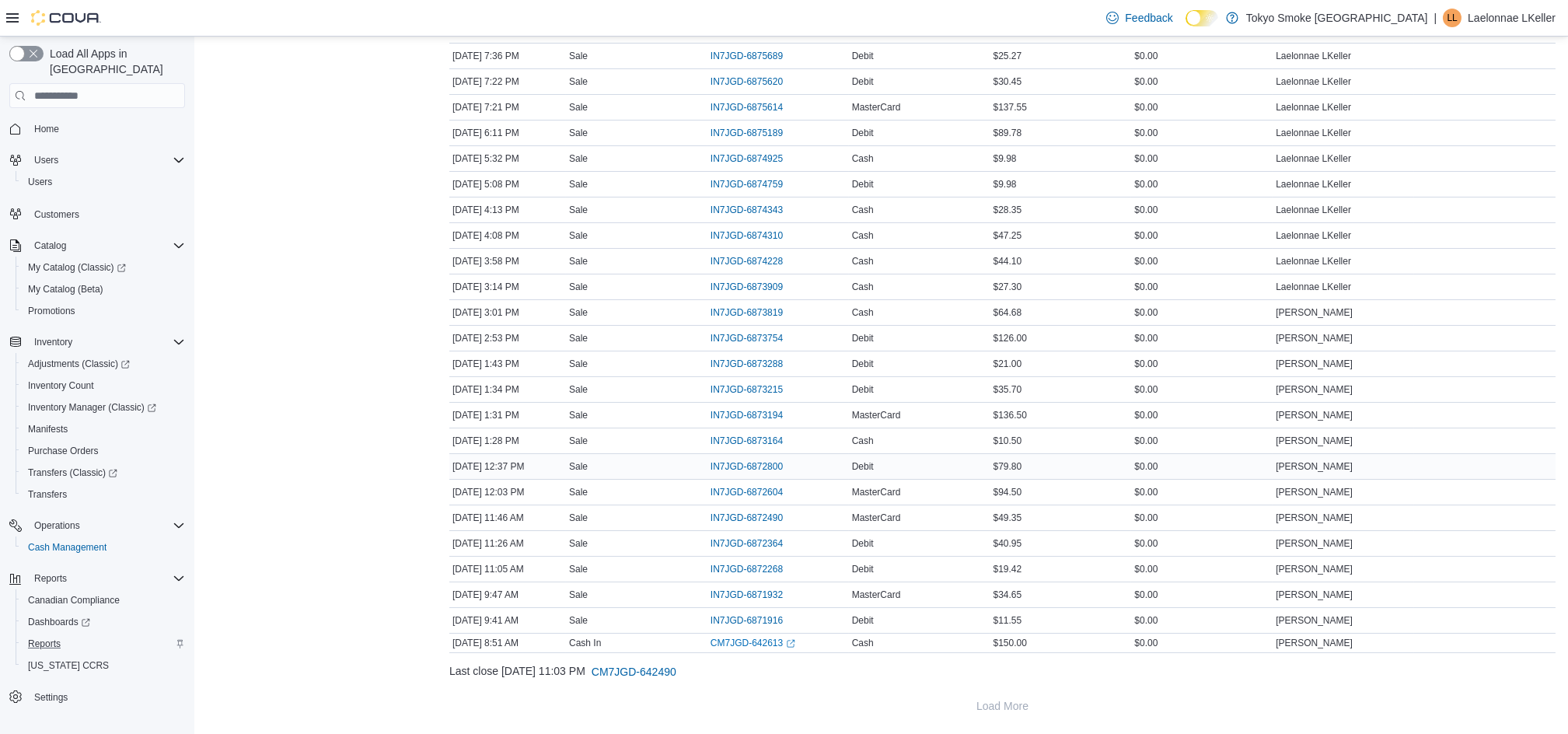
scroll to position [380, 0]
click at [773, 462] on span "IN7JGD-6872800" at bounding box center [747, 466] width 73 height 12
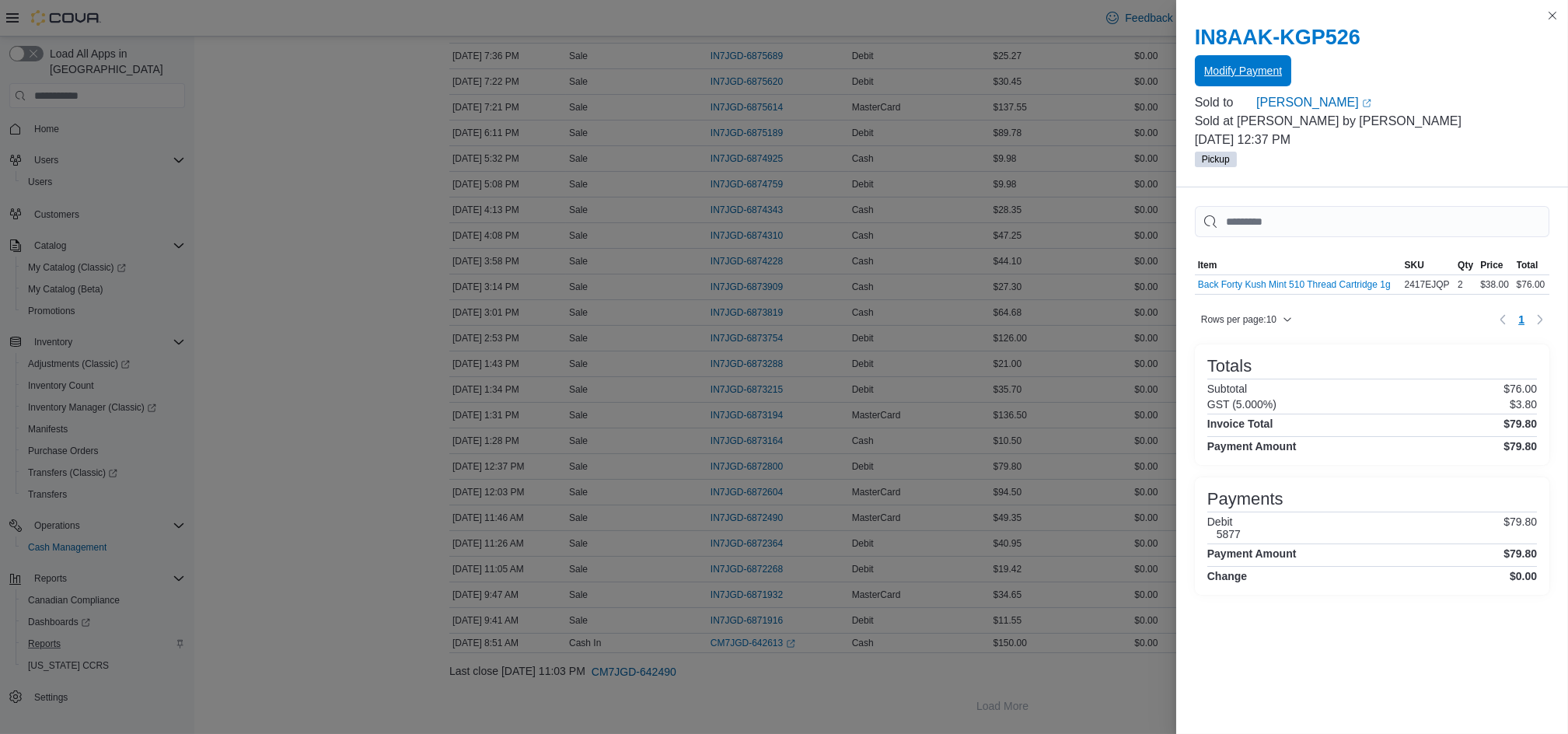
click at [1224, 63] on span "Modify Payment" at bounding box center [1243, 71] width 77 height 31
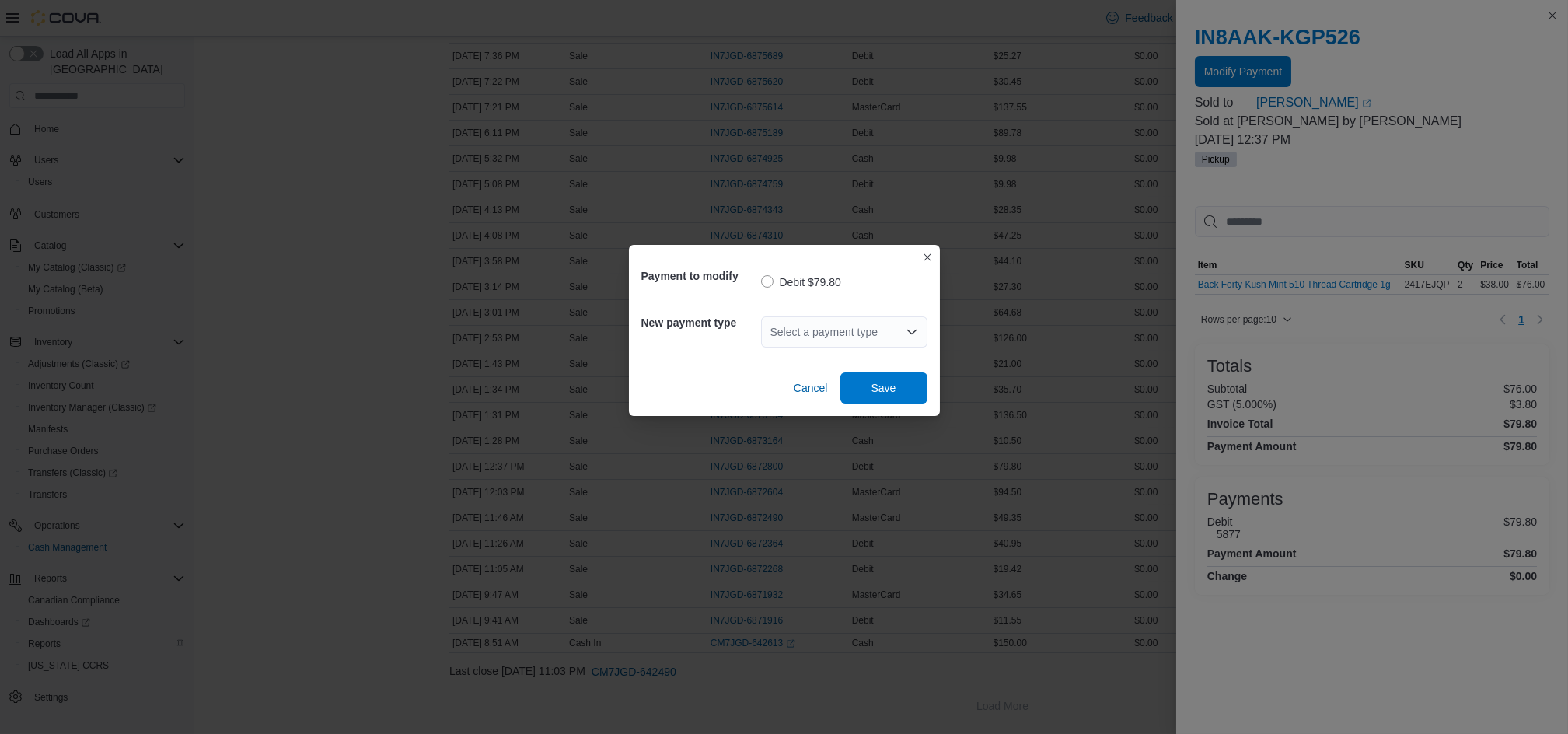
click at [801, 333] on div "Select a payment type" at bounding box center [845, 332] width 166 height 31
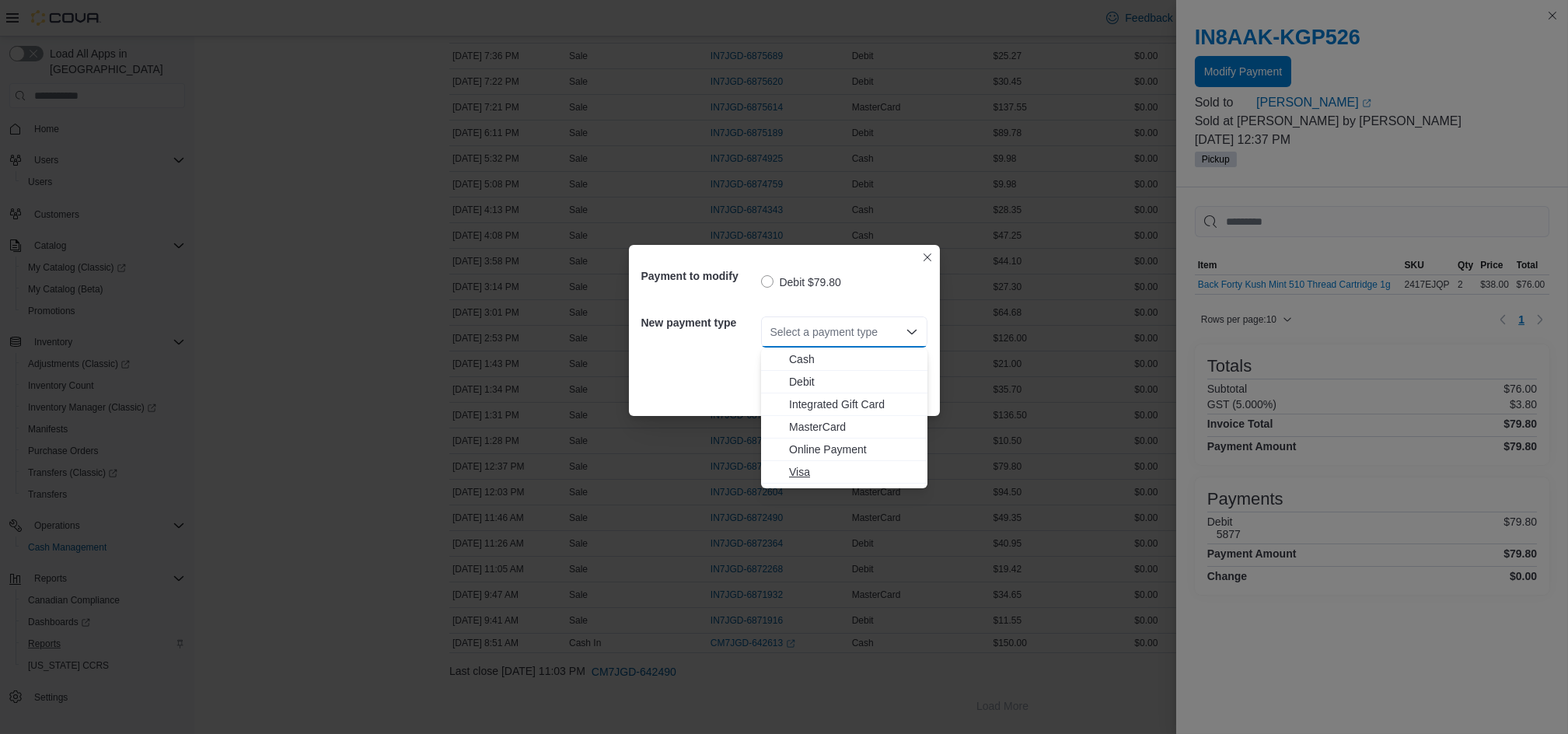
click at [798, 472] on span "Visa" at bounding box center [853, 472] width 129 height 15
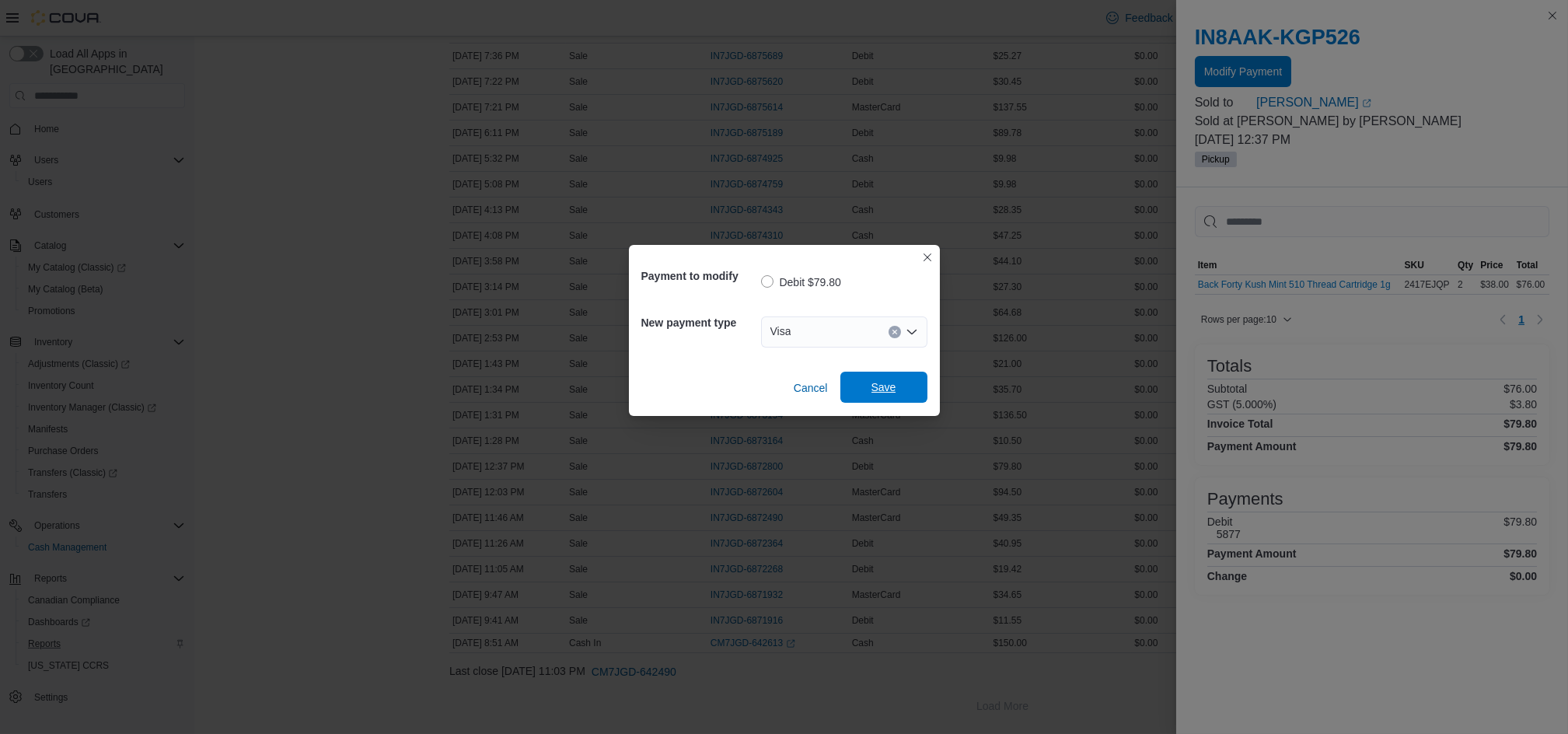
click at [900, 389] on span "Save" at bounding box center [885, 387] width 69 height 31
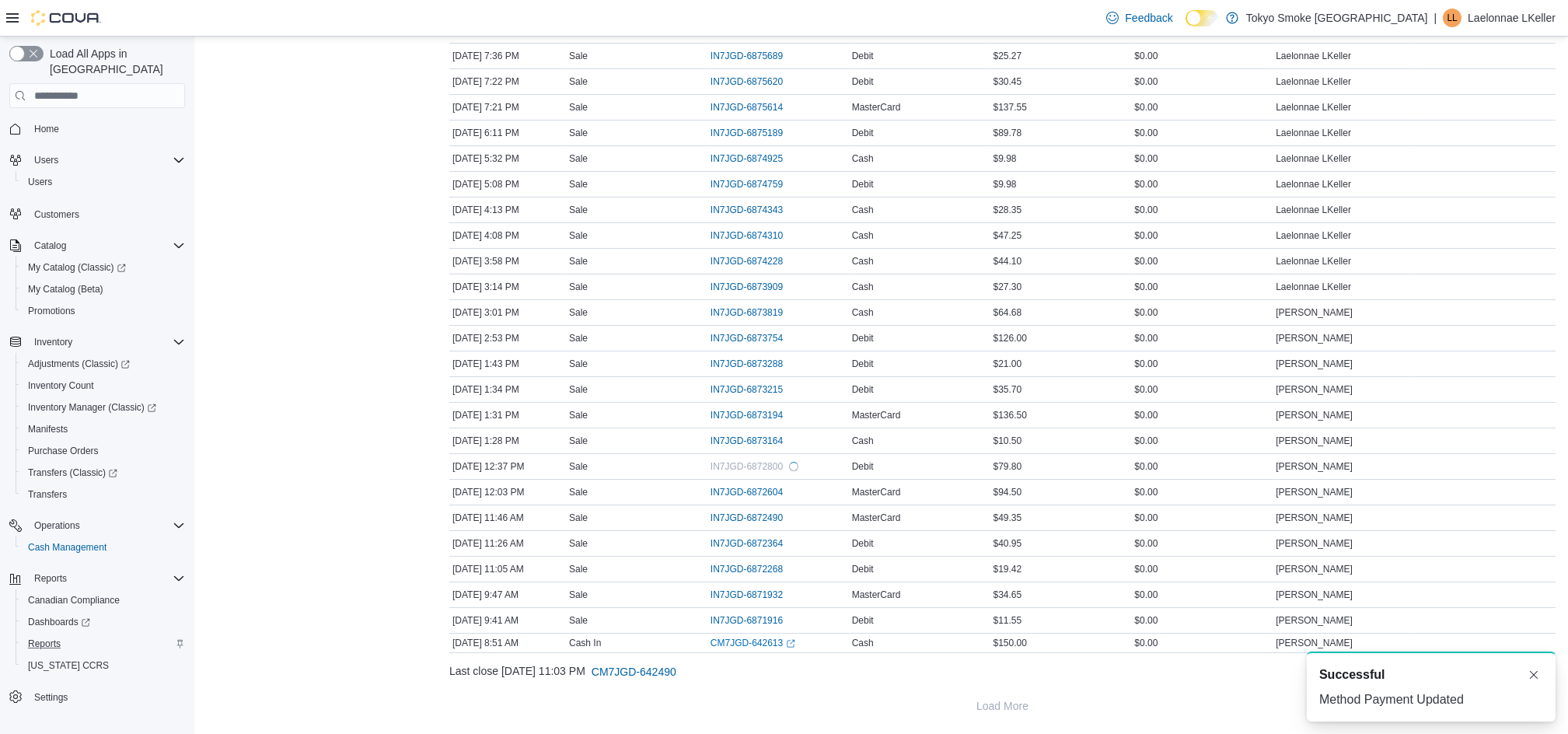
scroll to position [325, 0]
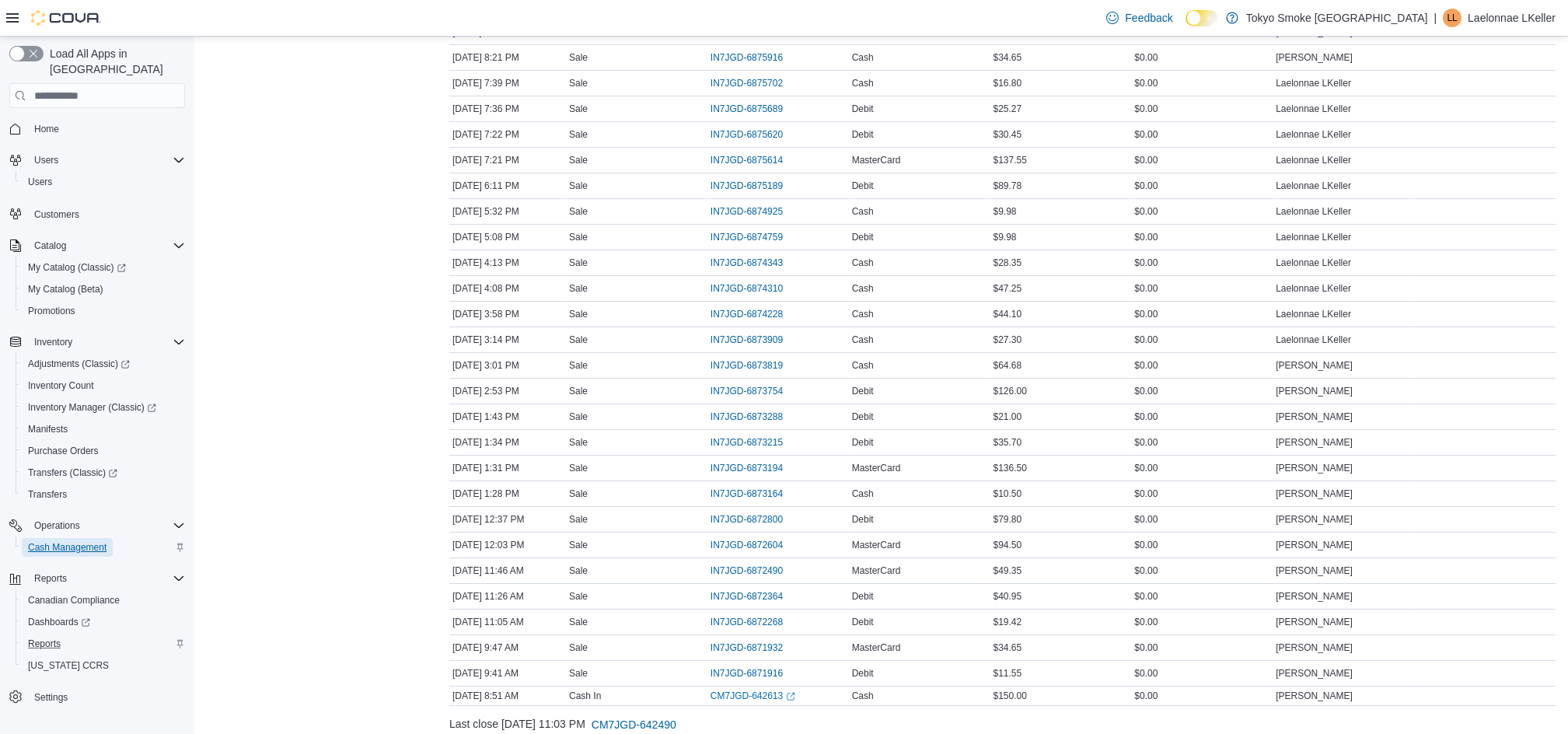
click at [73, 541] on span "Cash Management" at bounding box center [67, 547] width 78 height 12
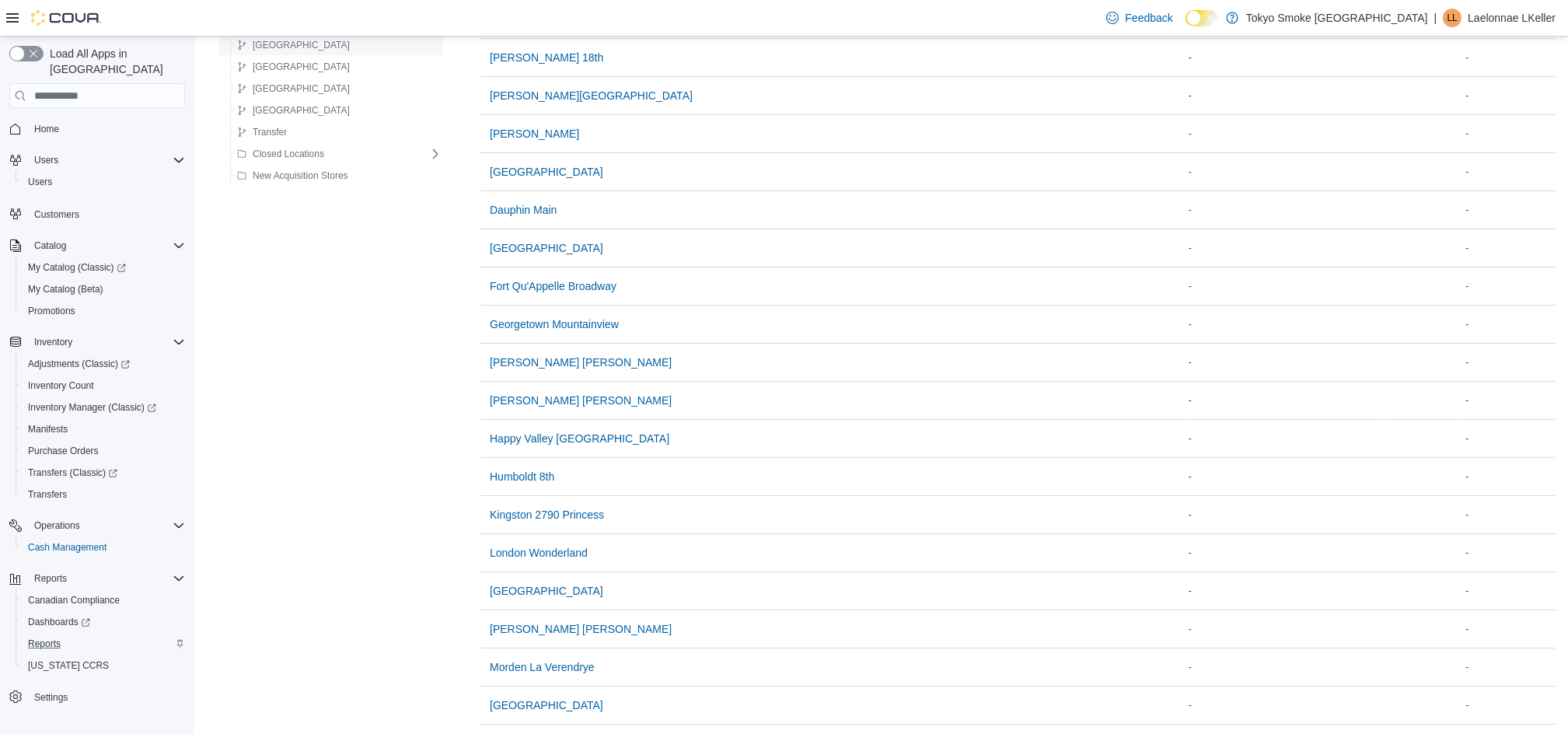
click at [293, 46] on button "Manitoba" at bounding box center [293, 45] width 125 height 19
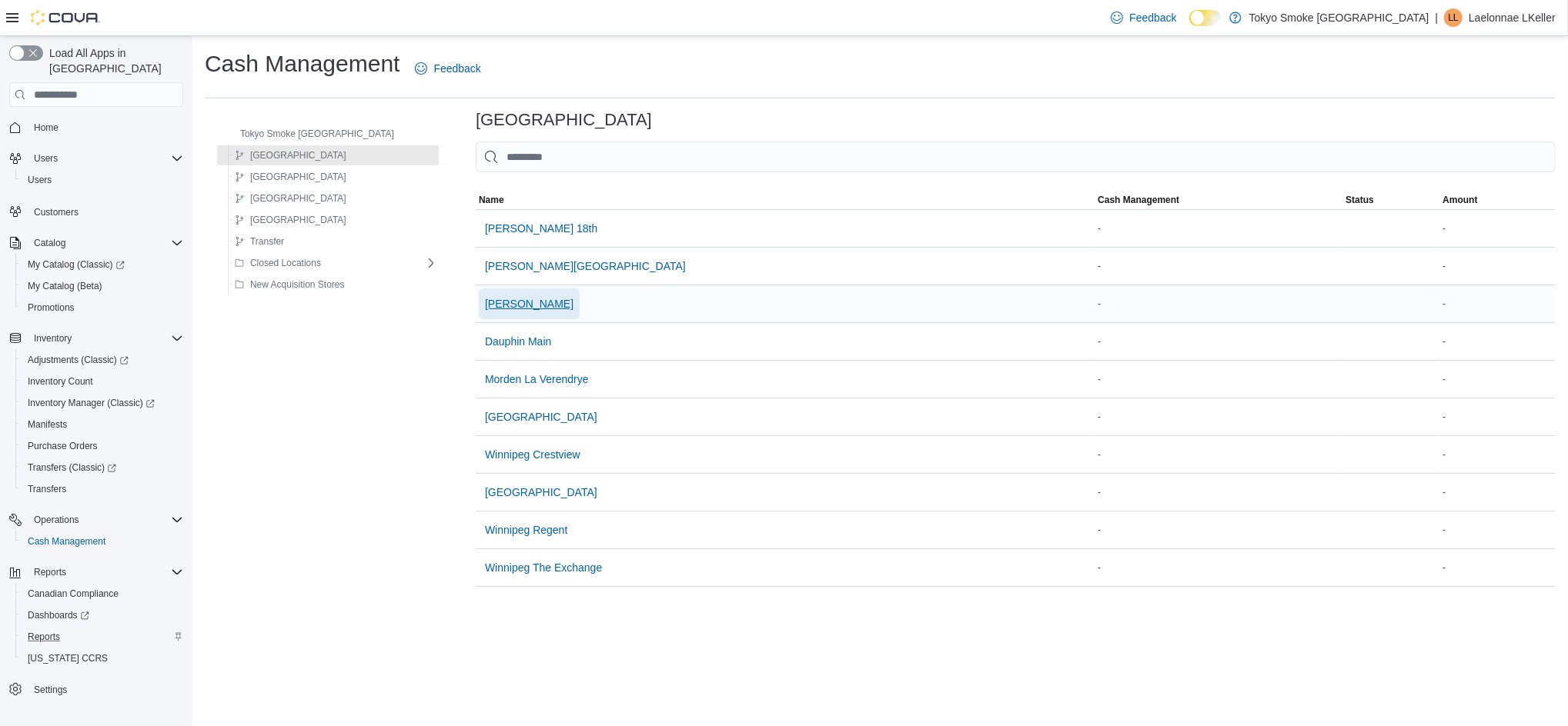
click at [512, 304] on span "Brandon Victoria" at bounding box center [529, 304] width 89 height 15
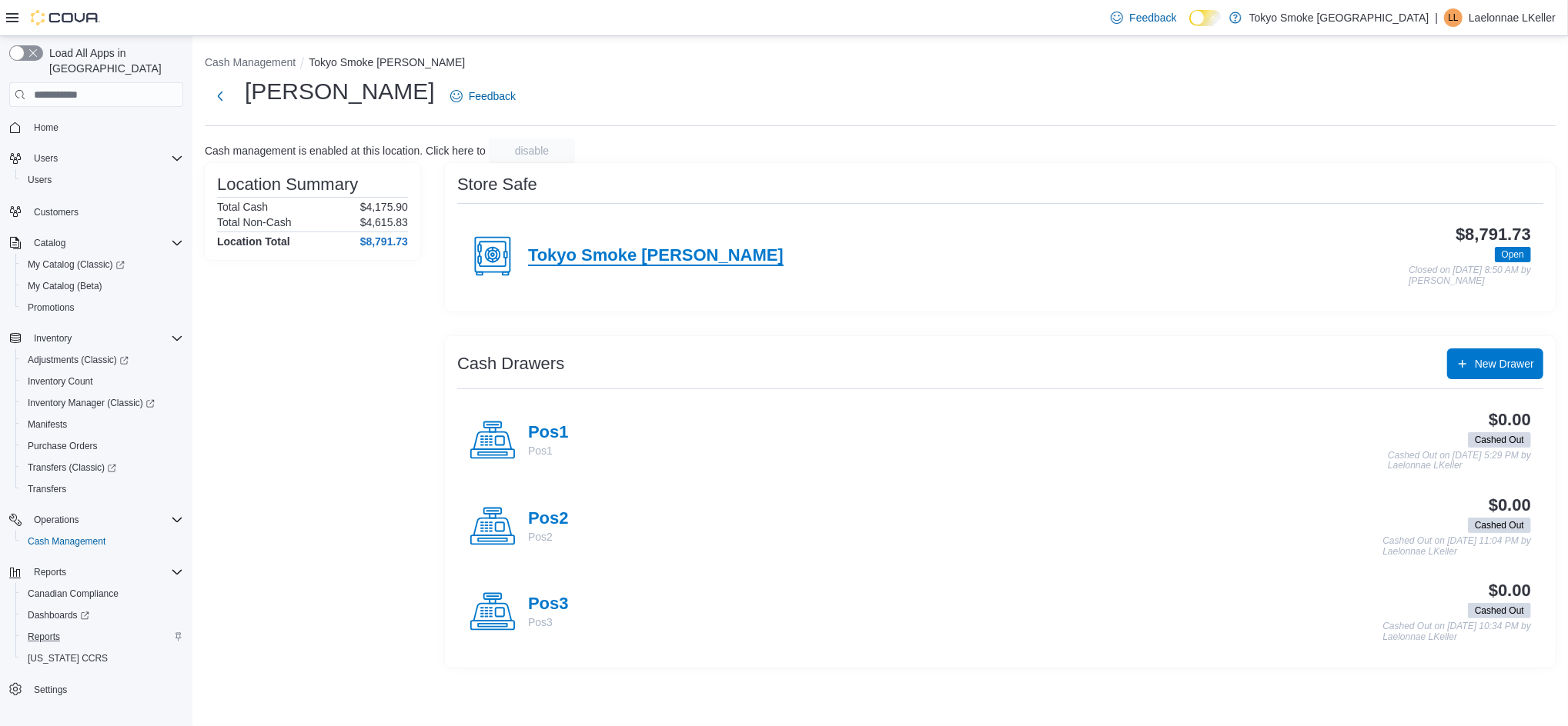
click at [592, 255] on h4 "Tokyo Smoke Brandon" at bounding box center [656, 256] width 256 height 20
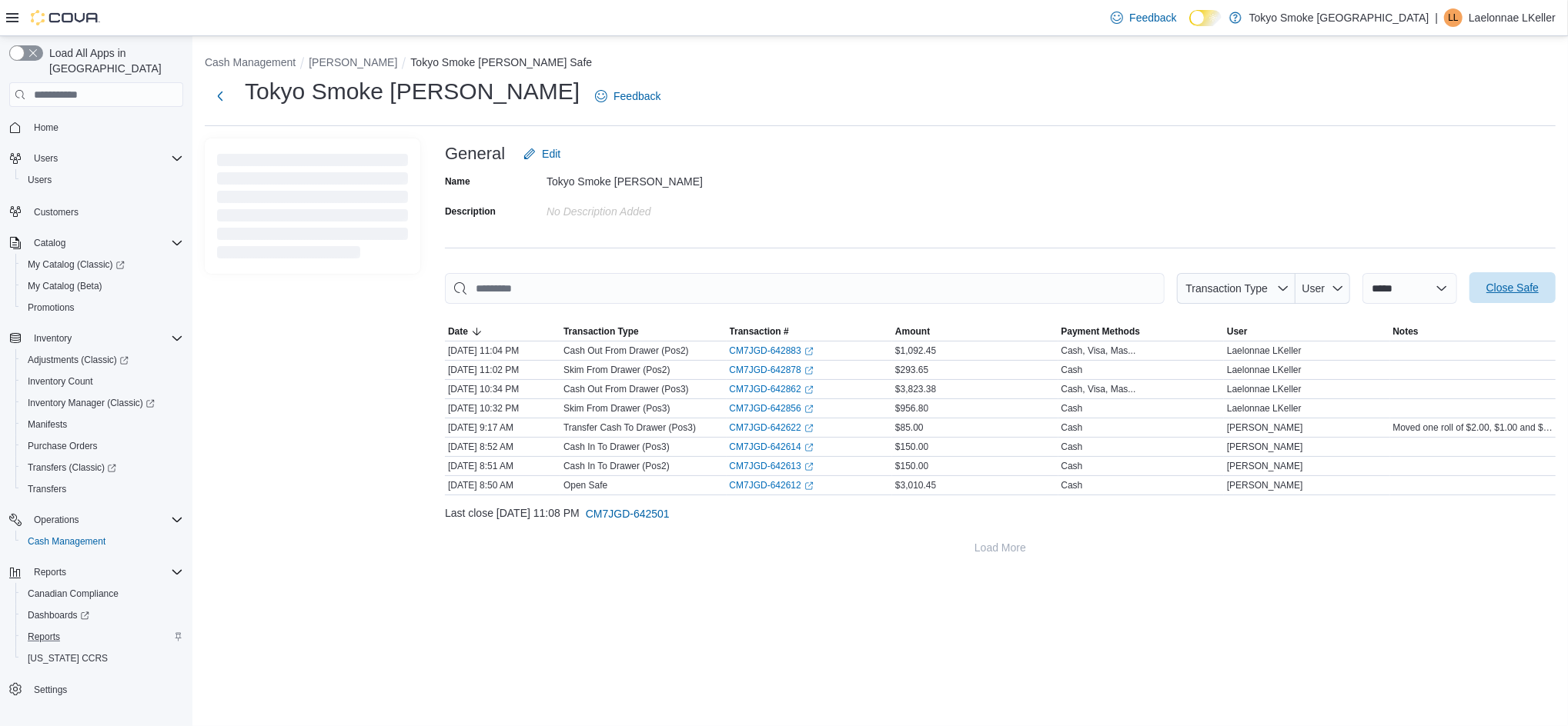
click at [1506, 284] on span "Close Safe" at bounding box center [1511, 288] width 52 height 15
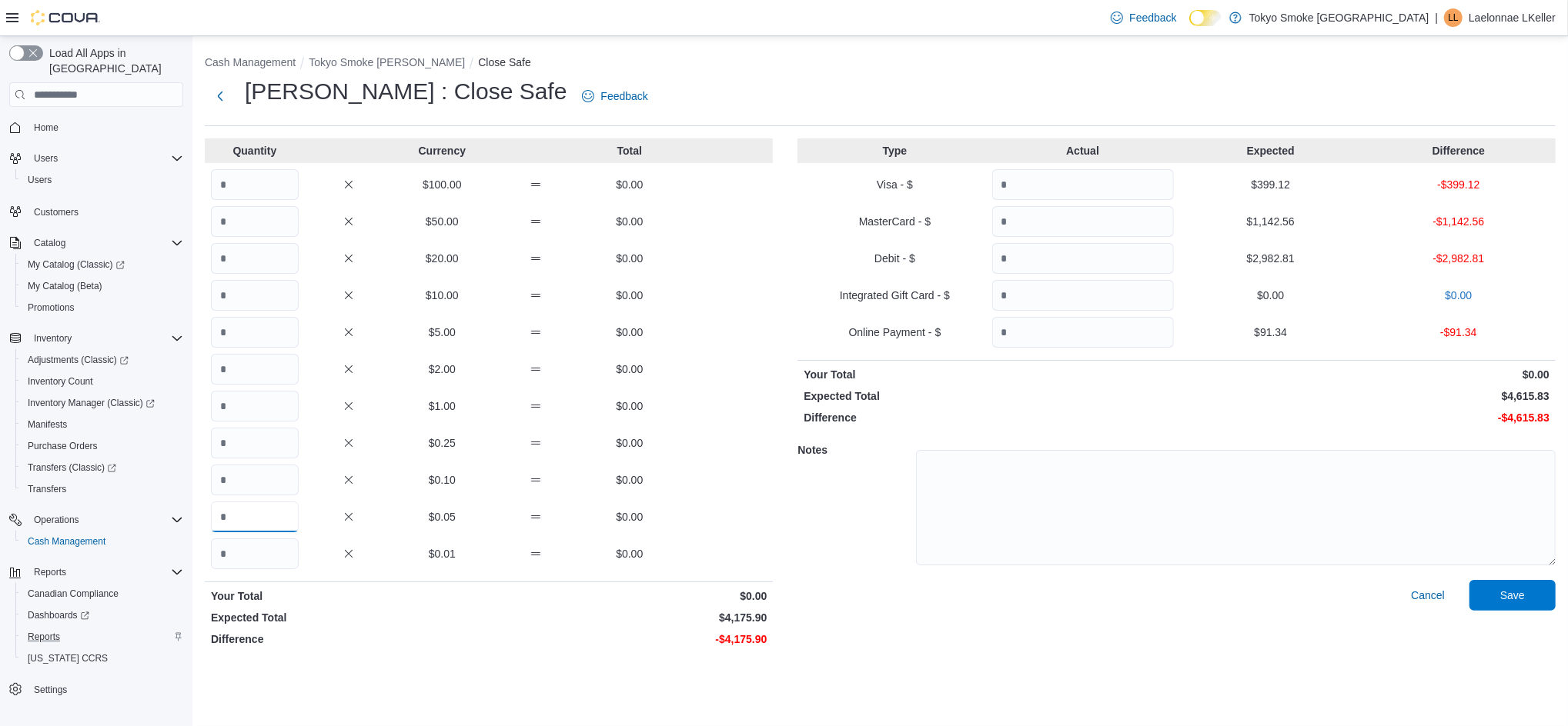
click at [257, 519] on input "Quantity" at bounding box center [254, 516] width 88 height 31
type input "***"
click at [262, 471] on input "Quantity" at bounding box center [254, 480] width 88 height 31
type input "***"
click at [264, 456] on input "Quantity" at bounding box center [254, 443] width 88 height 31
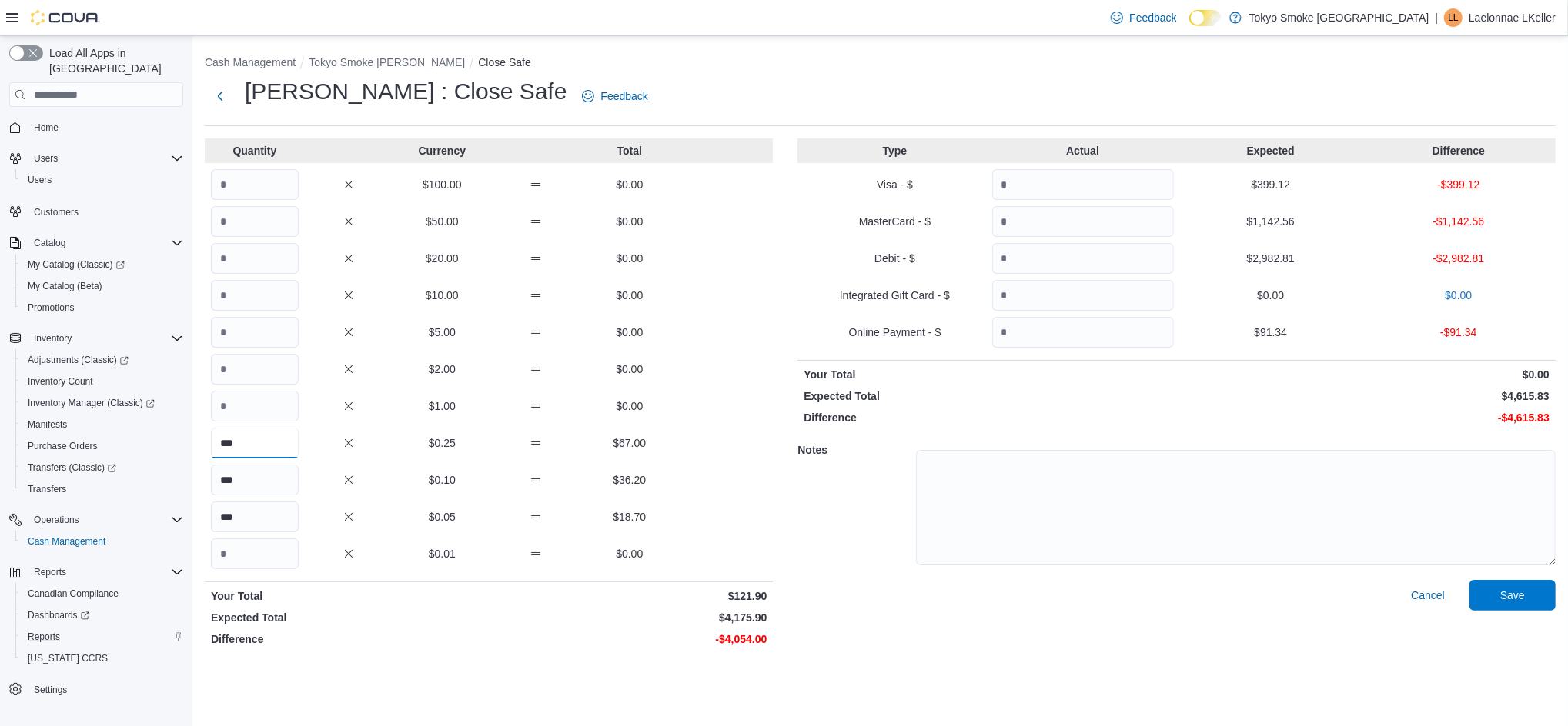
type input "***"
click at [266, 415] on input "Quantity" at bounding box center [254, 406] width 88 height 31
type input "***"
click at [238, 370] on input "Quantity" at bounding box center [254, 369] width 88 height 31
type input "***"
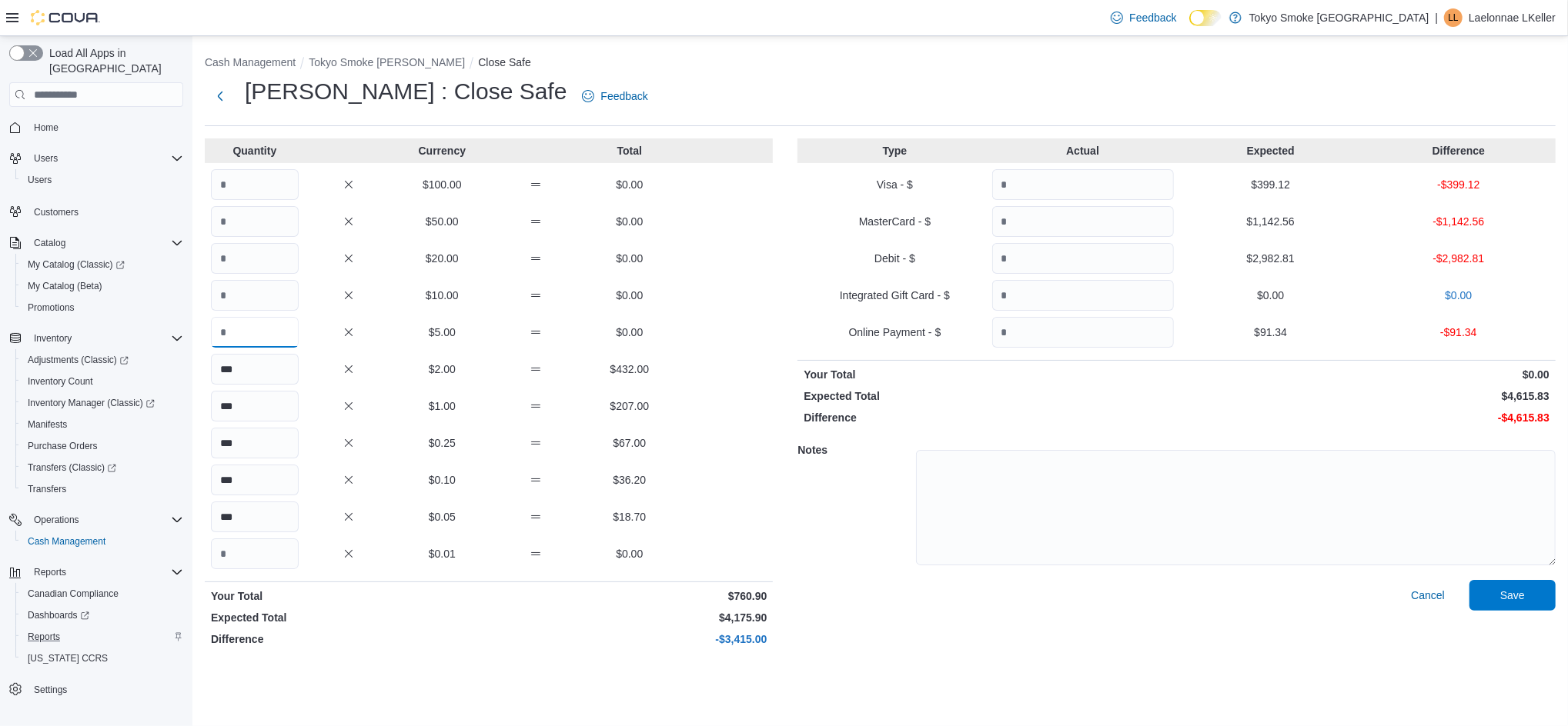
click at [248, 335] on input "Quantity" at bounding box center [254, 332] width 88 height 31
type input "**"
click at [248, 293] on input "Quantity" at bounding box center [254, 295] width 88 height 31
type input "**"
click at [249, 259] on input "Quantity" at bounding box center [254, 258] width 88 height 31
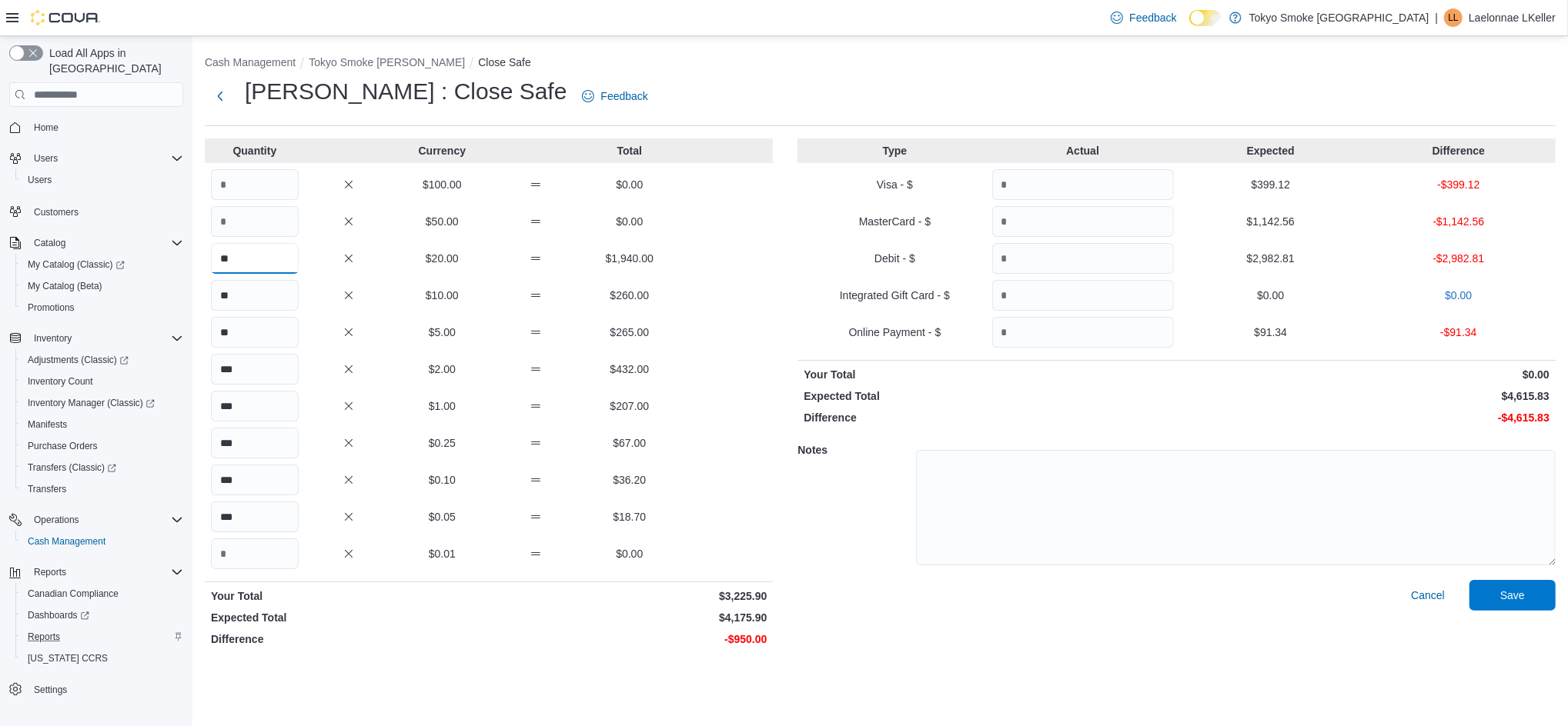
type input "**"
click at [261, 224] on input "Quantity" at bounding box center [254, 221] width 88 height 31
type input "*"
click at [264, 178] on input "Quantity" at bounding box center [254, 184] width 88 height 31
type input "*"
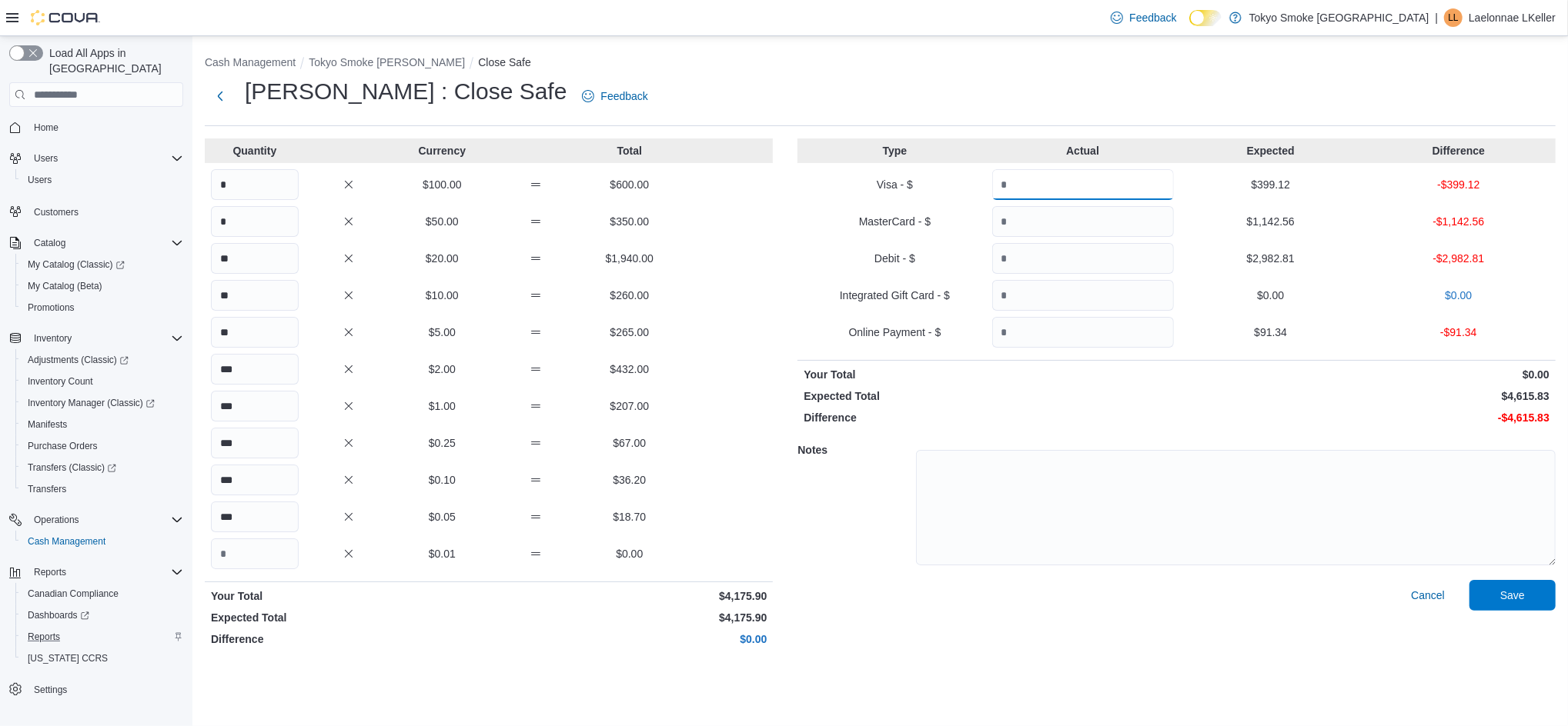
click at [1045, 174] on input "Quantity" at bounding box center [1082, 184] width 181 height 31
type input "******"
click at [1042, 235] on input "Quantity" at bounding box center [1082, 221] width 181 height 31
type input "*******"
click at [1054, 255] on input "Quantity" at bounding box center [1082, 258] width 181 height 31
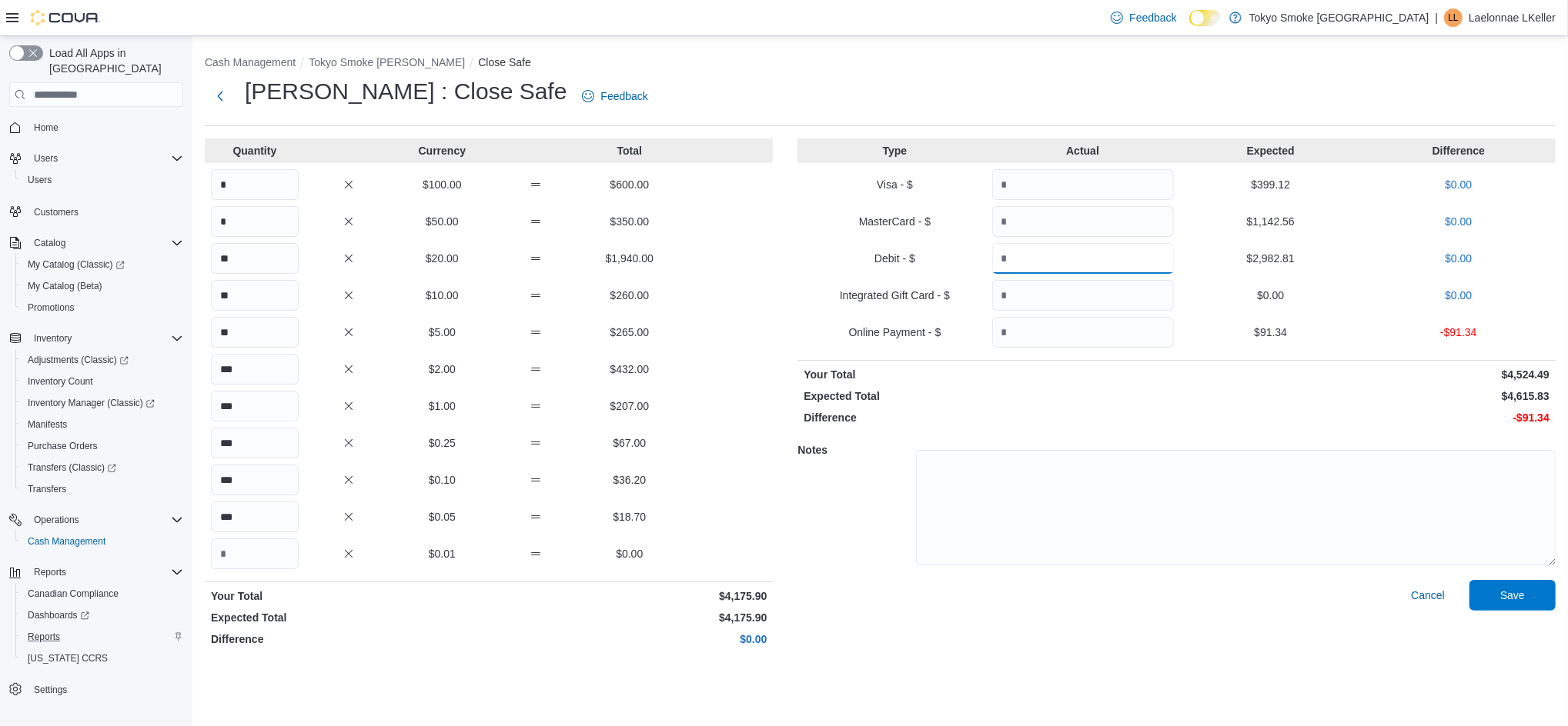
type input "*******"
drag, startPoint x: 1053, startPoint y: 345, endPoint x: 1062, endPoint y: 347, distance: 9.2
click at [1061, 347] on div "Type Actual Expected Difference Visa - $ ****** $399.12 $0.00 MasterCard - $ **…" at bounding box center [1176, 396] width 758 height 515
type input "*****"
click at [1495, 588] on span "Save" at bounding box center [1512, 595] width 68 height 31
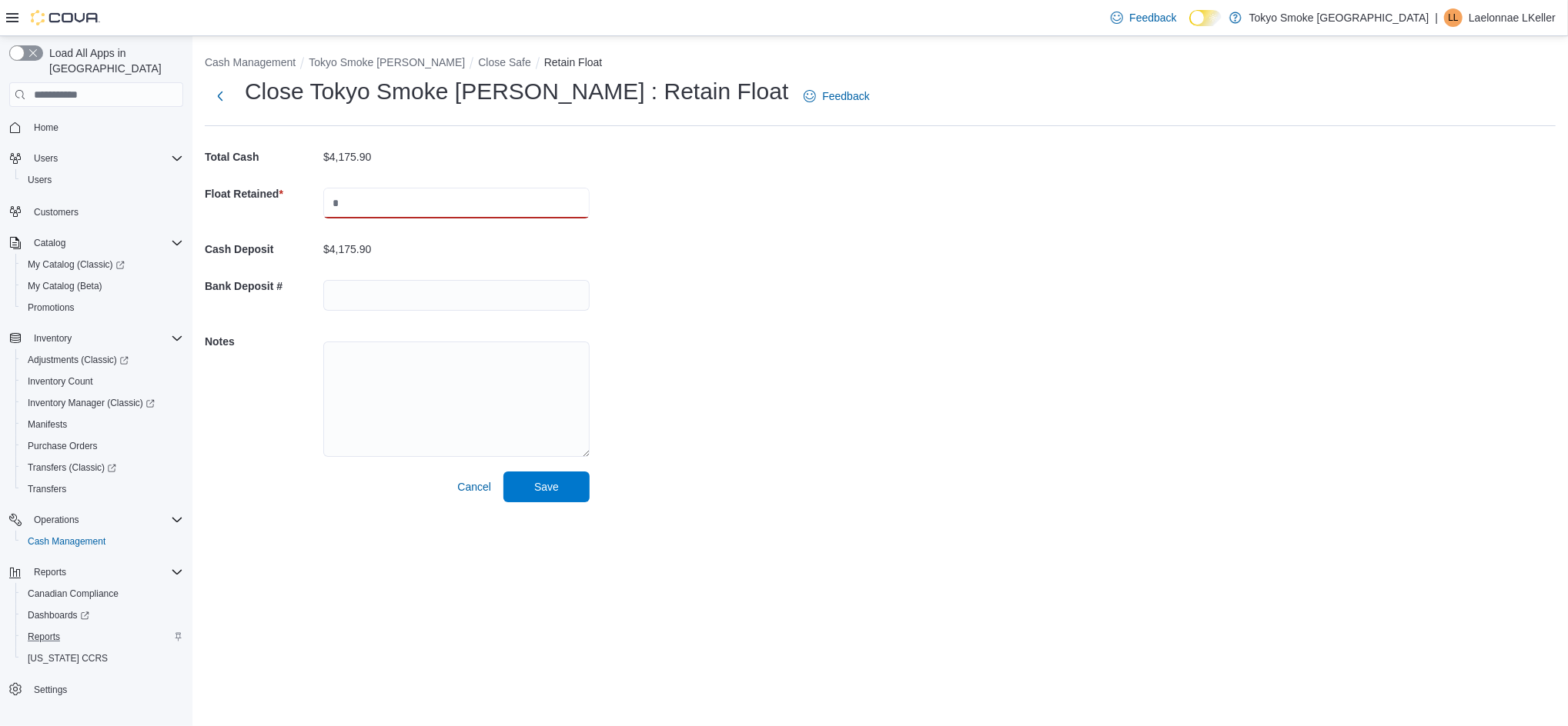
click at [372, 190] on input "text" at bounding box center [456, 203] width 266 height 31
type input "*******"
click at [559, 485] on span "Save" at bounding box center [547, 486] width 68 height 31
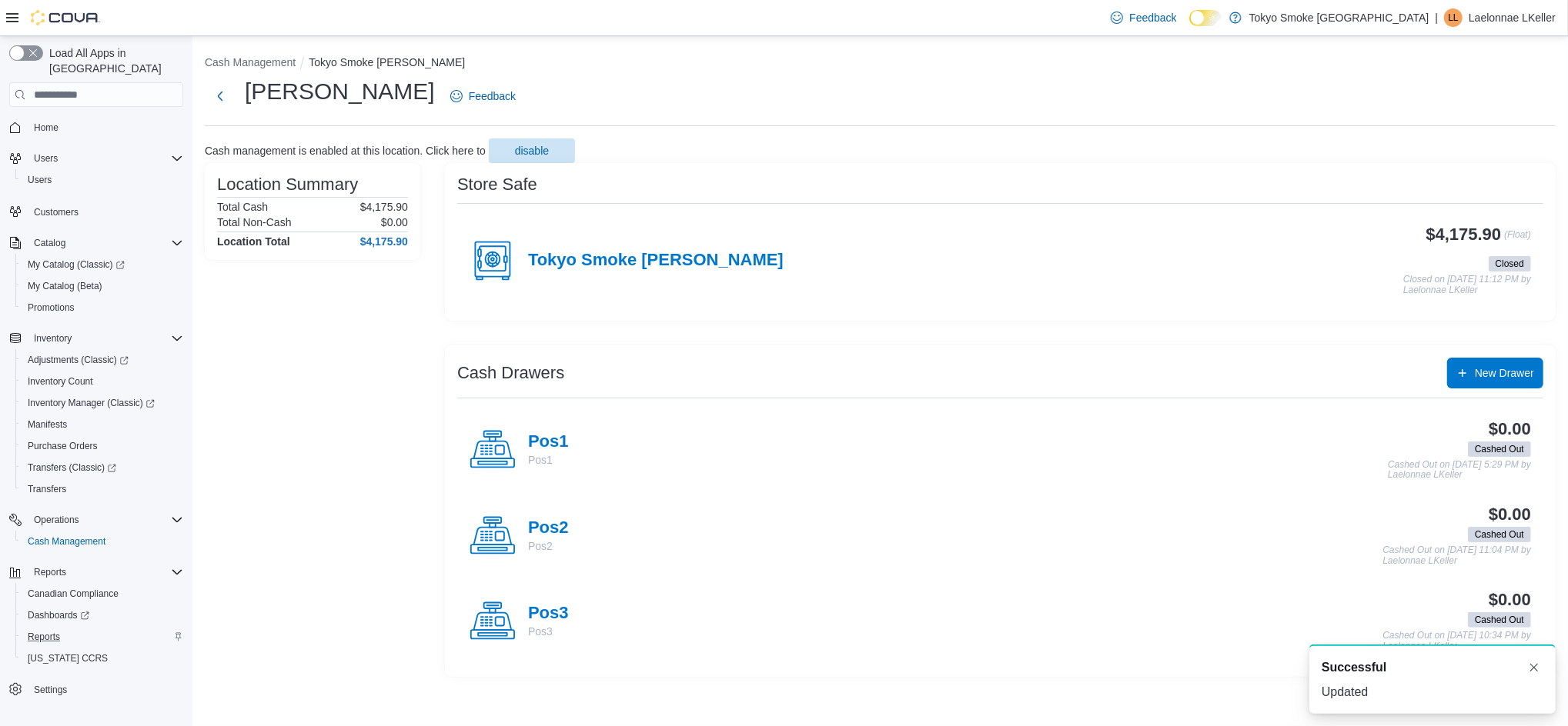
click at [1533, 14] on p "Laelonnae LKeller" at bounding box center [1512, 18] width 87 height 19
click at [1443, 145] on span "Sign Out" at bounding box center [1457, 151] width 42 height 15
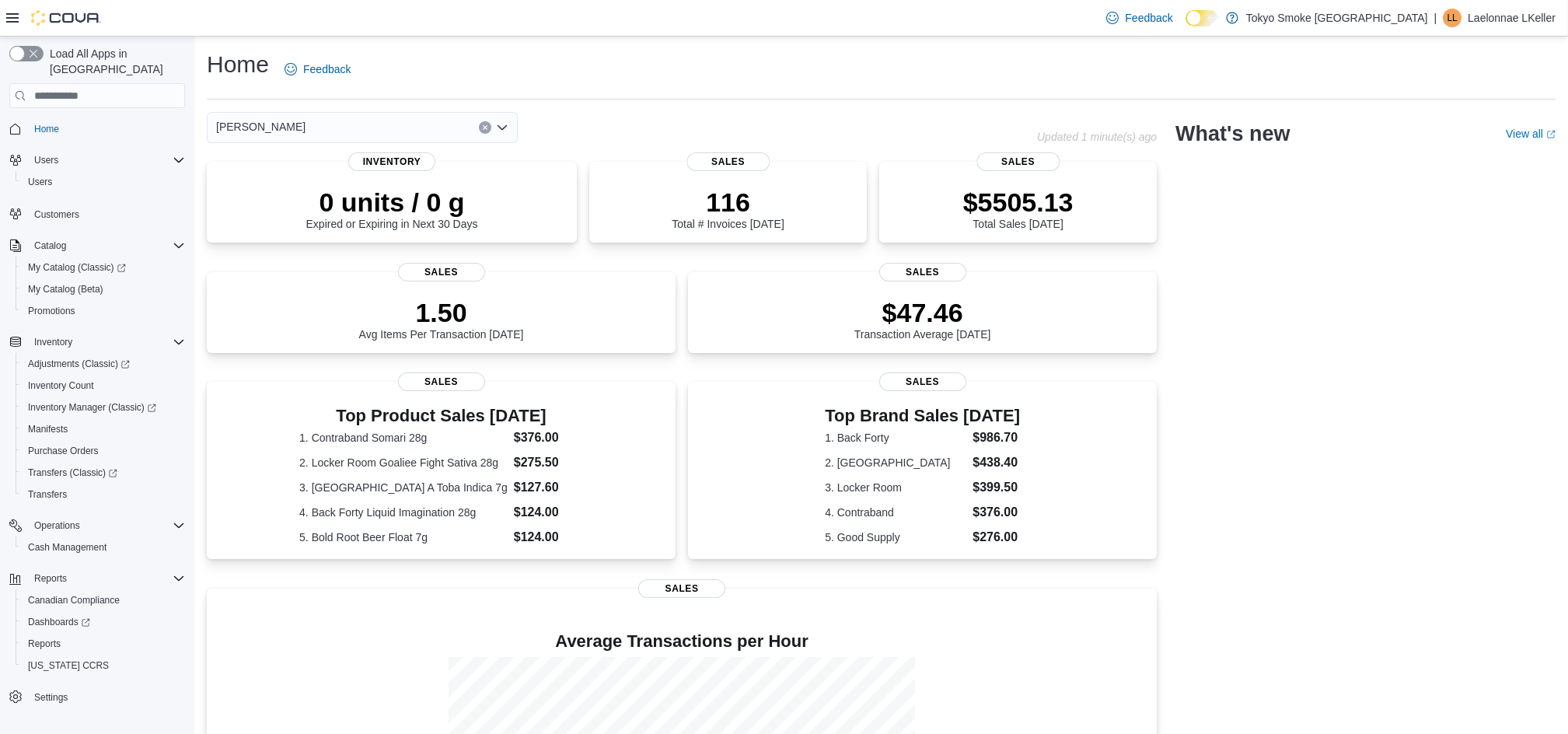
click at [1526, 16] on p "Laelonnae LKeller" at bounding box center [1512, 18] width 88 height 19
click at [1434, 148] on span "Sign Out" at bounding box center [1455, 153] width 42 height 15
